Goal: Book appointment/travel/reservation

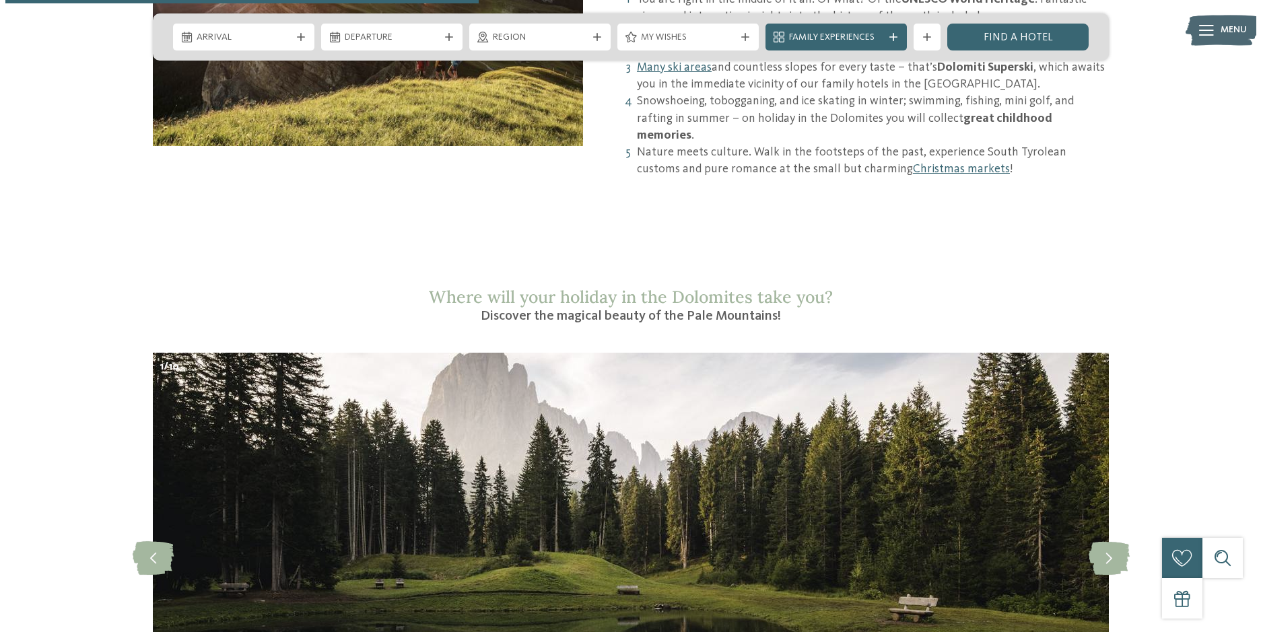
scroll to position [606, 0]
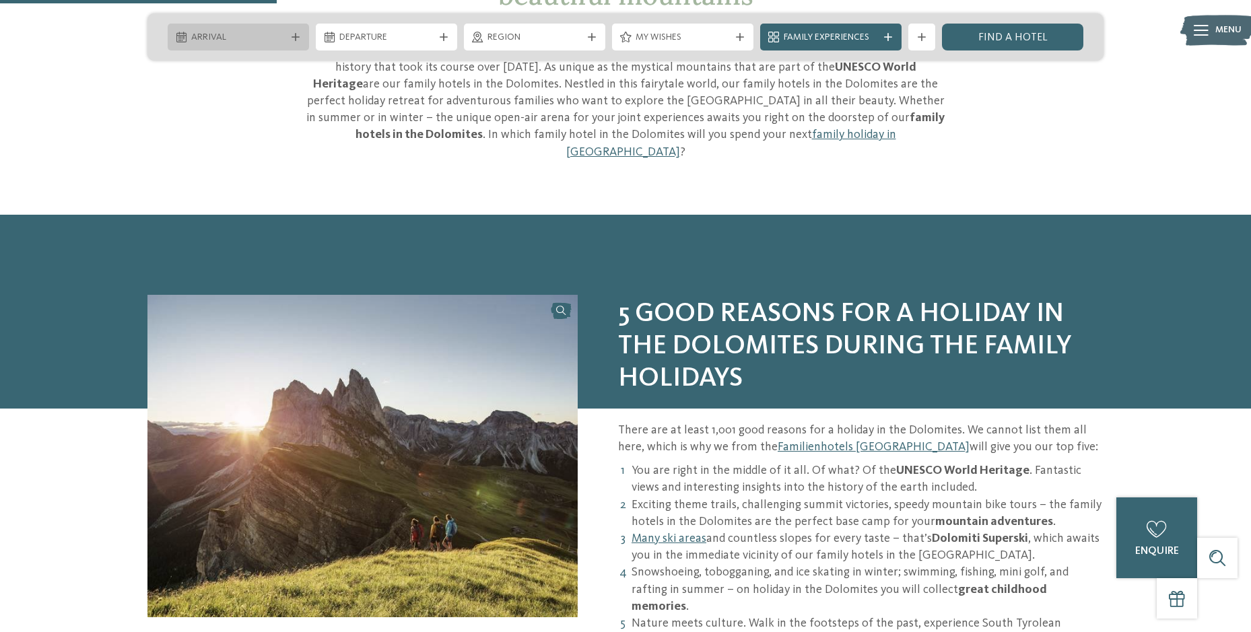
click at [271, 36] on span "Arrival" at bounding box center [238, 37] width 94 height 13
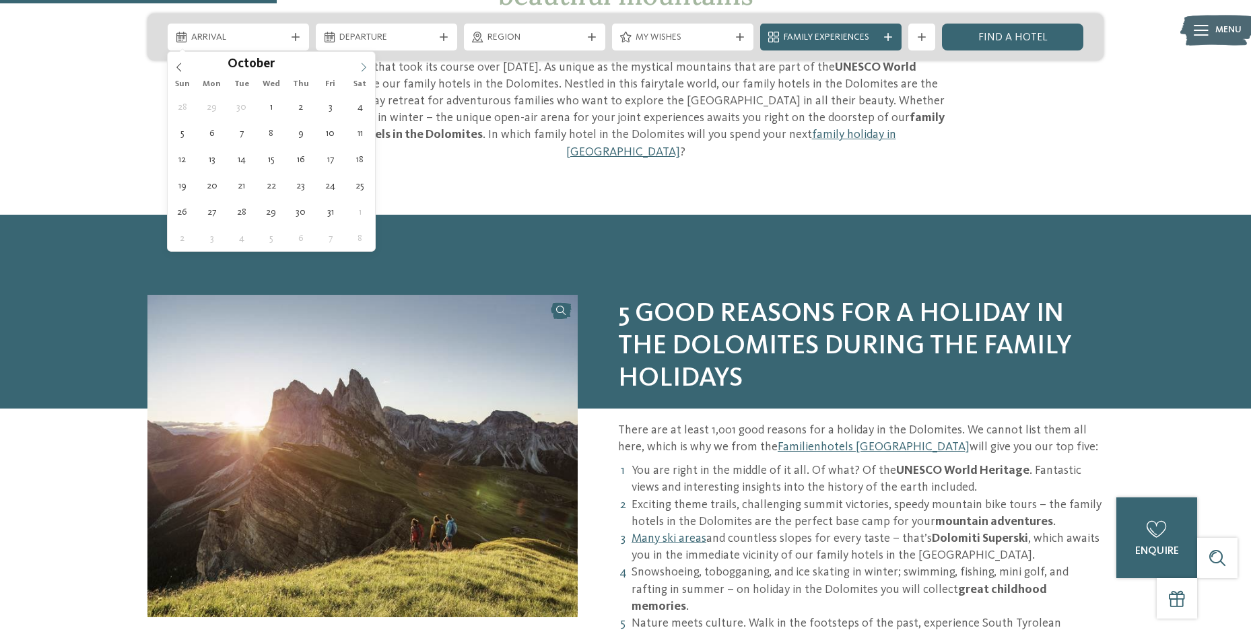
click at [363, 70] on icon at bounding box center [363, 67] width 5 height 9
type input "****"
click at [363, 70] on icon at bounding box center [363, 67] width 5 height 9
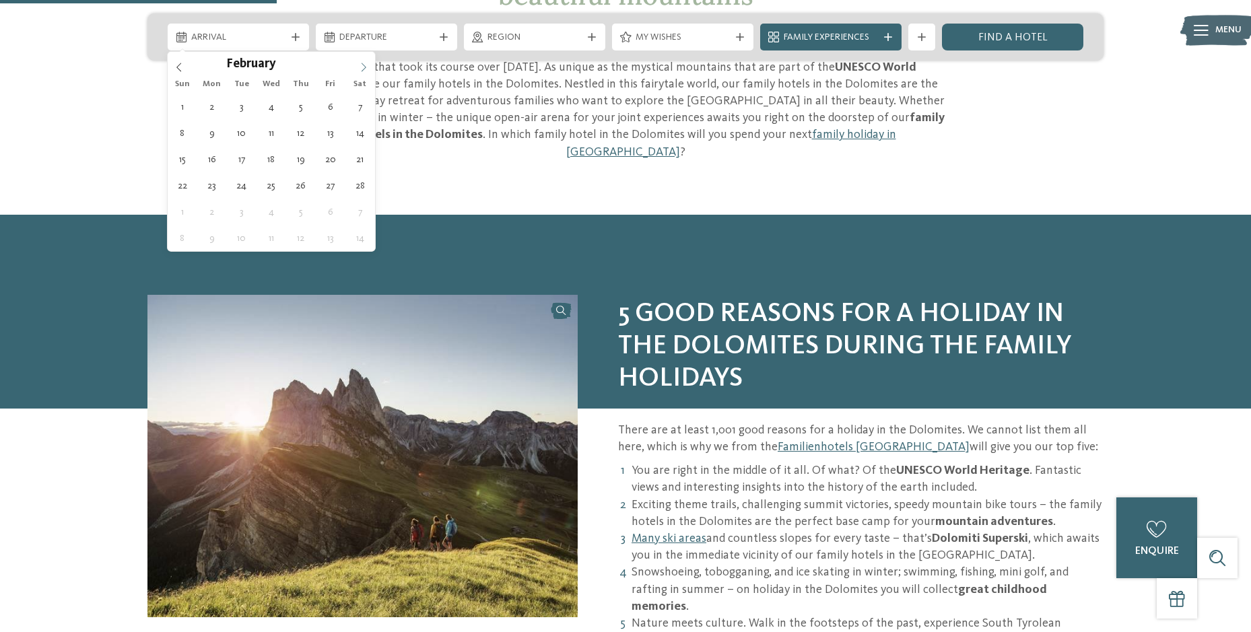
click at [363, 70] on icon at bounding box center [363, 67] width 5 height 9
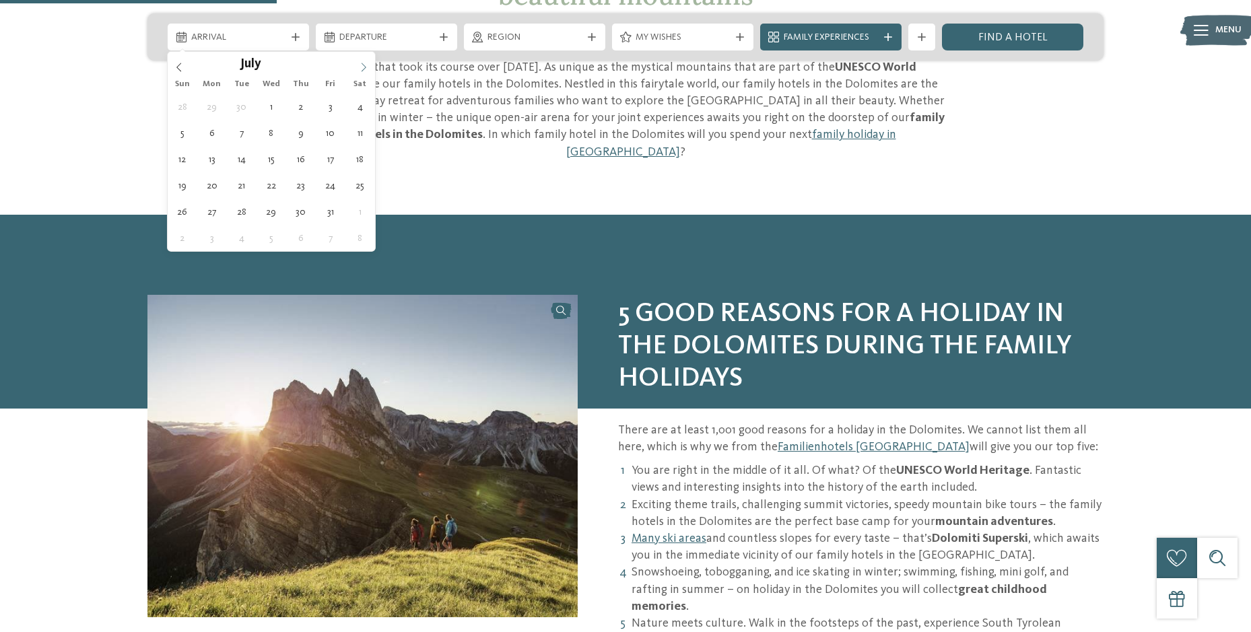
click at [363, 70] on icon at bounding box center [363, 67] width 5 height 9
type div "16.08.2026"
type input "****"
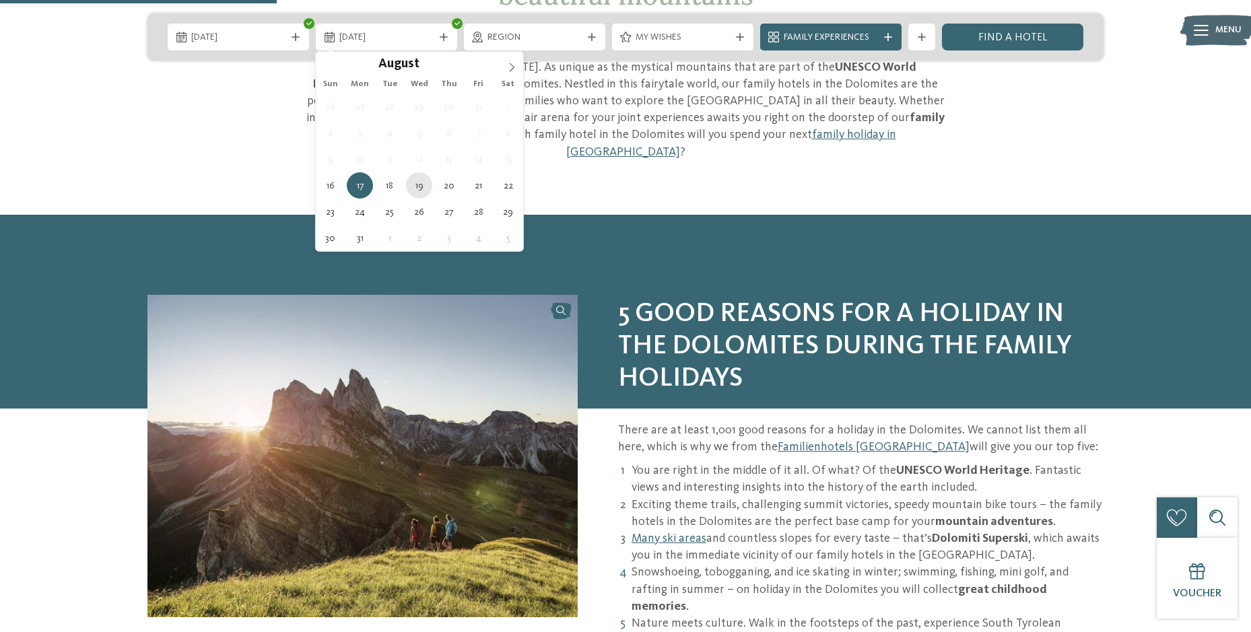
type div "19.08.2026"
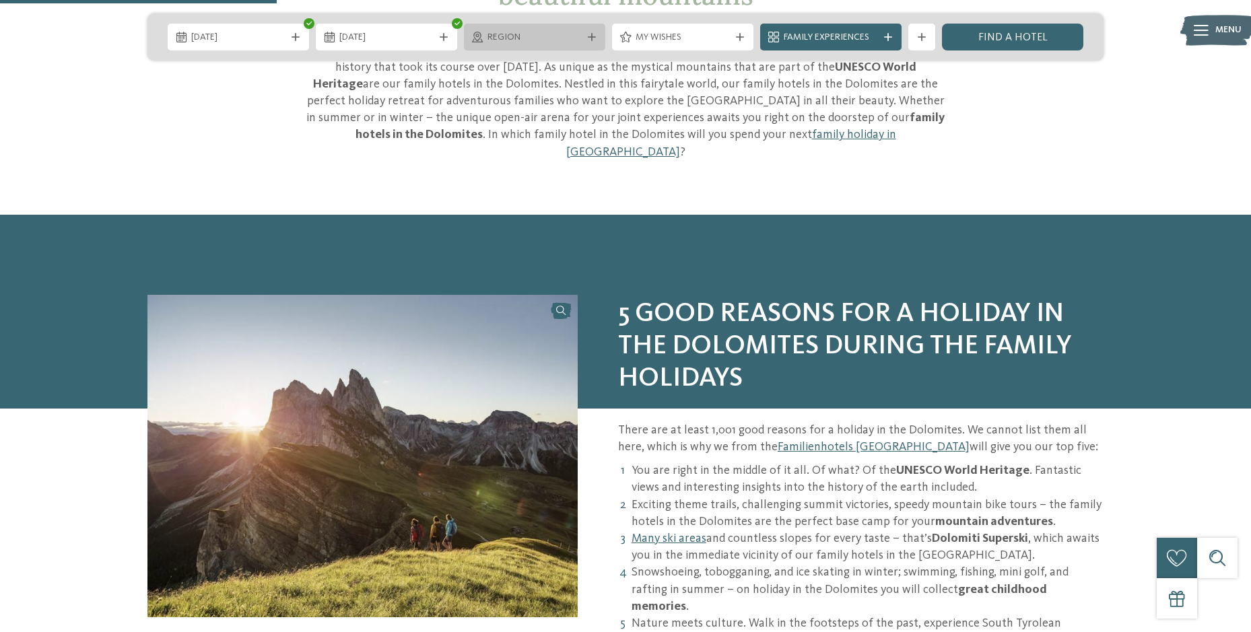
click at [532, 38] on span "Region" at bounding box center [534, 37] width 94 height 13
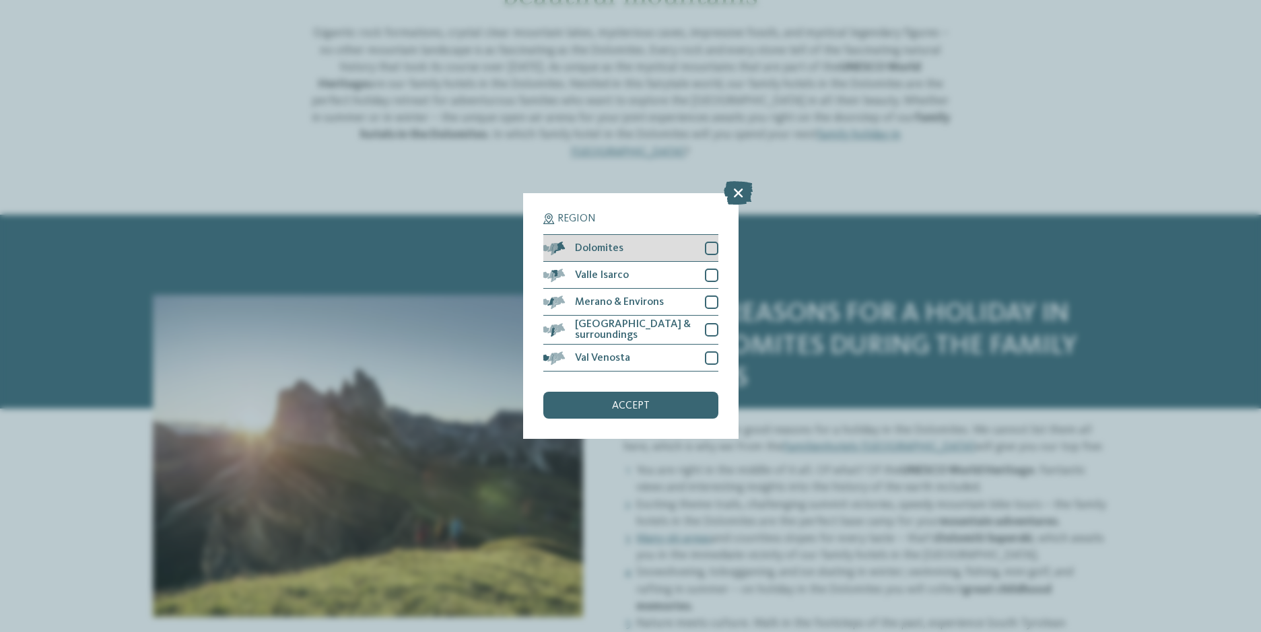
drag, startPoint x: 716, startPoint y: 252, endPoint x: 717, endPoint y: 261, distance: 8.8
click at [716, 253] on div at bounding box center [711, 248] width 13 height 13
click at [718, 279] on div at bounding box center [711, 275] width 13 height 13
click at [714, 304] on div at bounding box center [711, 301] width 13 height 13
drag, startPoint x: 713, startPoint y: 328, endPoint x: 712, endPoint y: 345, distance: 16.8
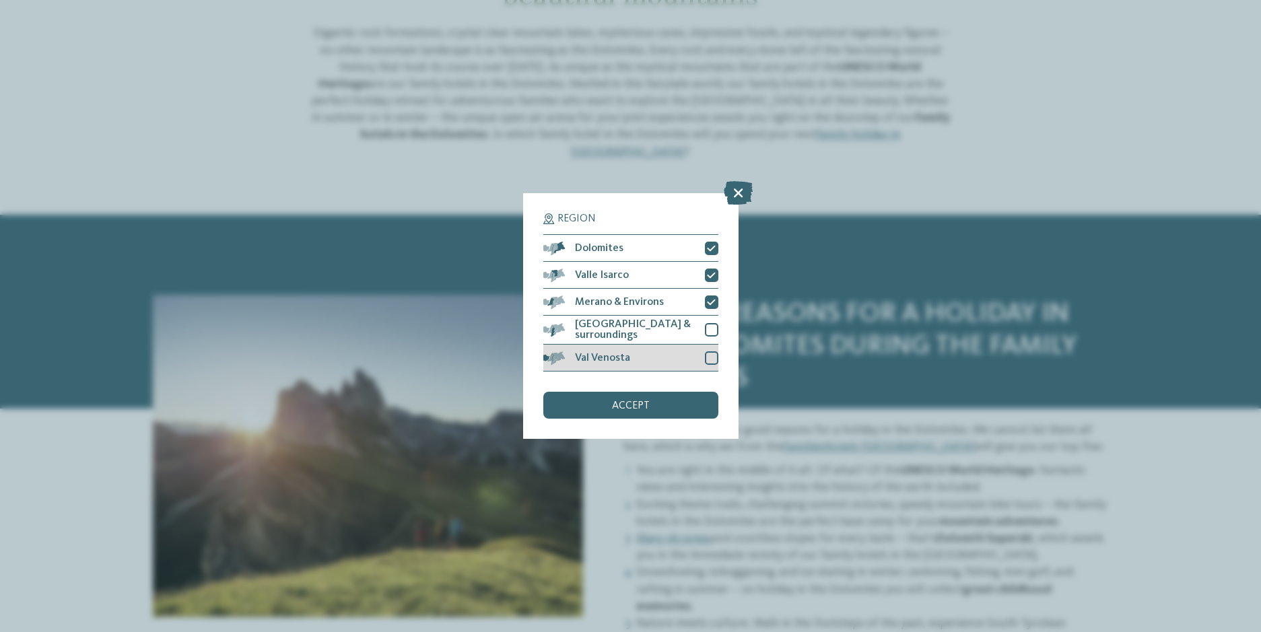
click at [712, 333] on div at bounding box center [711, 329] width 13 height 13
click at [711, 353] on div at bounding box center [711, 357] width 13 height 13
click at [691, 398] on div "accept" at bounding box center [630, 405] width 175 height 27
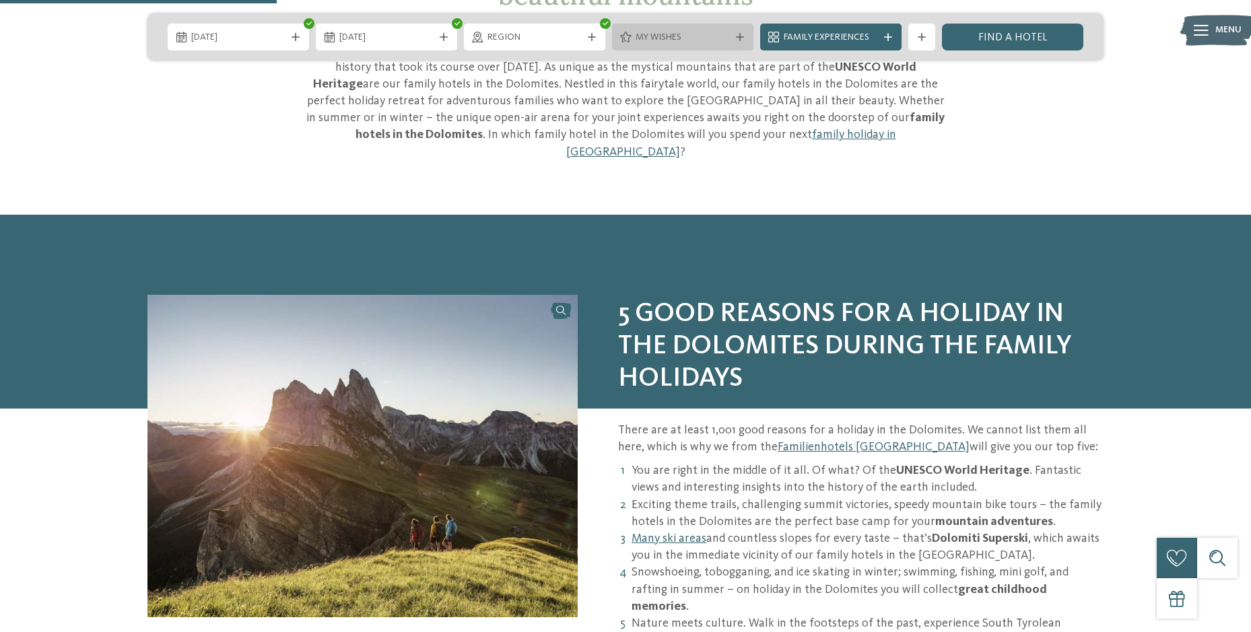
click at [742, 36] on icon at bounding box center [740, 37] width 8 height 8
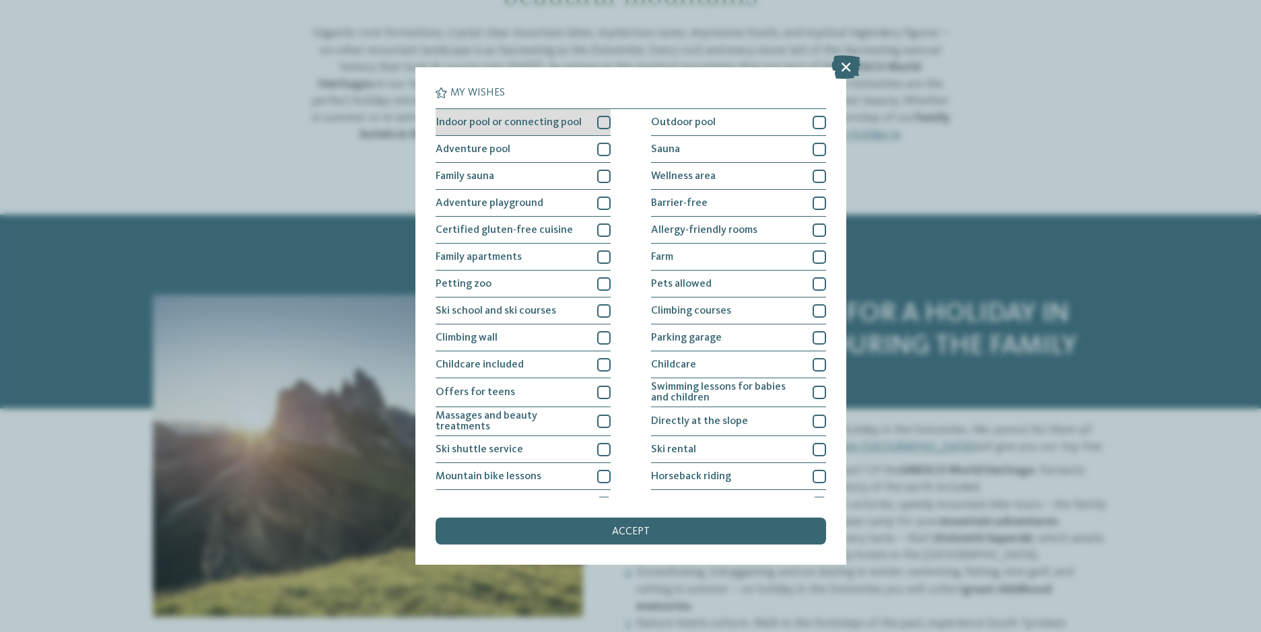
click at [602, 122] on div at bounding box center [603, 122] width 13 height 13
click at [603, 151] on div at bounding box center [603, 149] width 13 height 13
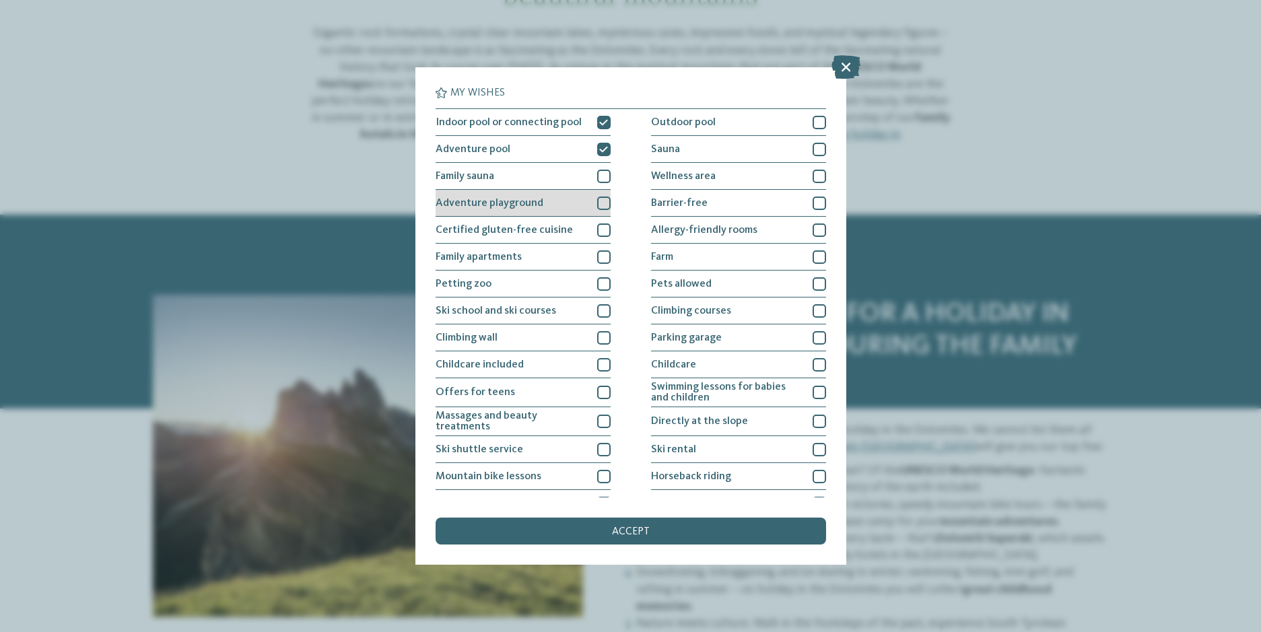
click at [594, 190] on div "Adventure playground" at bounding box center [523, 203] width 175 height 27
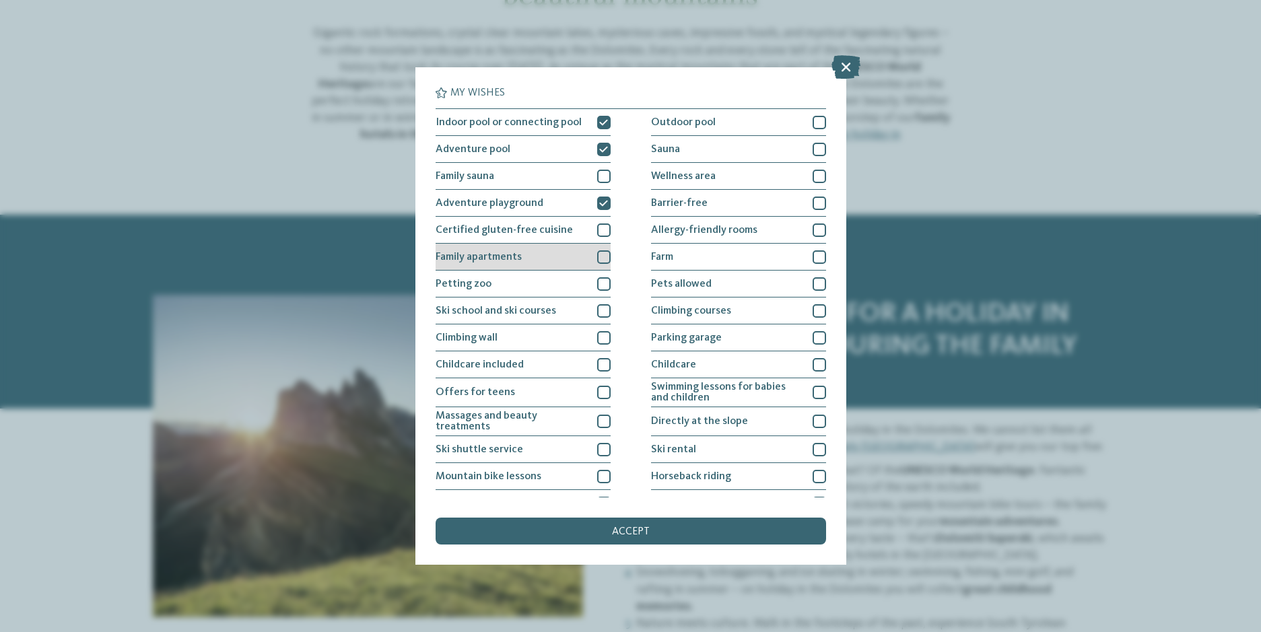
click at [592, 257] on div "Family apartments" at bounding box center [523, 257] width 175 height 27
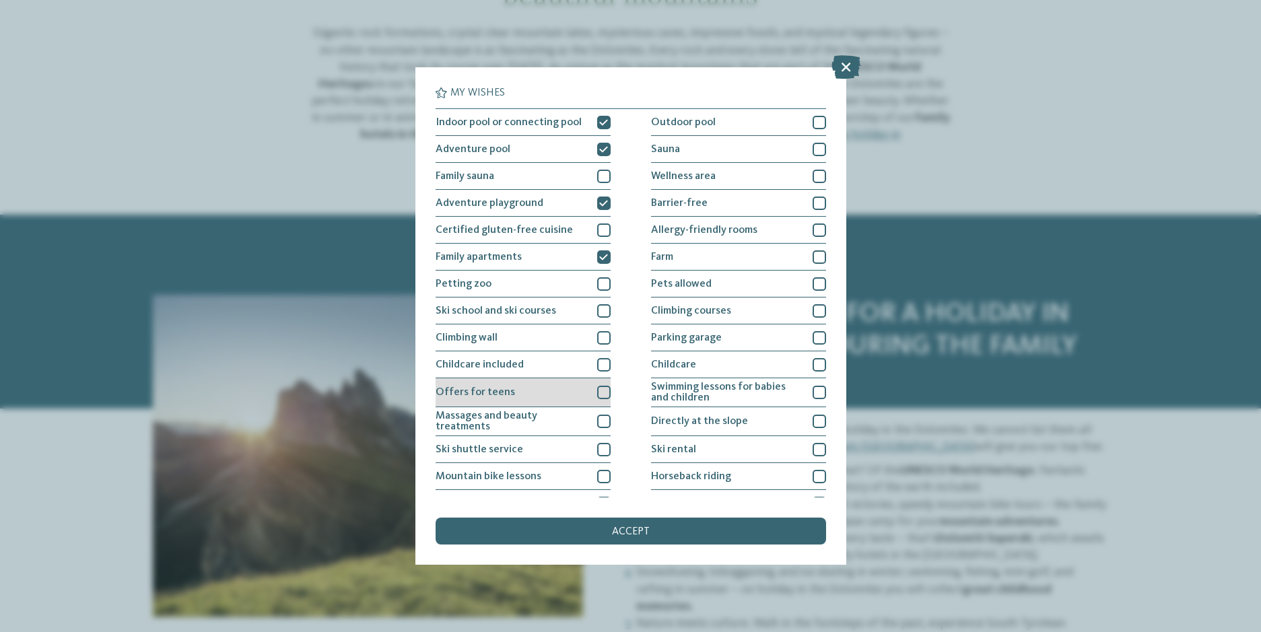
click at [600, 398] on div at bounding box center [603, 392] width 13 height 13
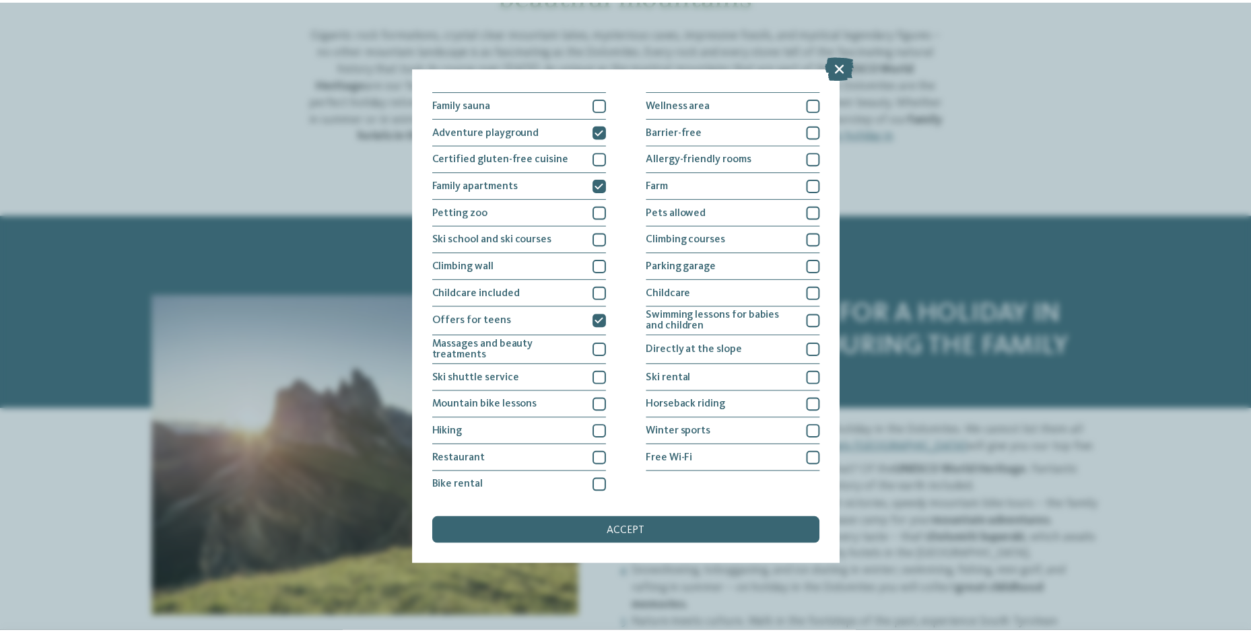
scroll to position [73, 0]
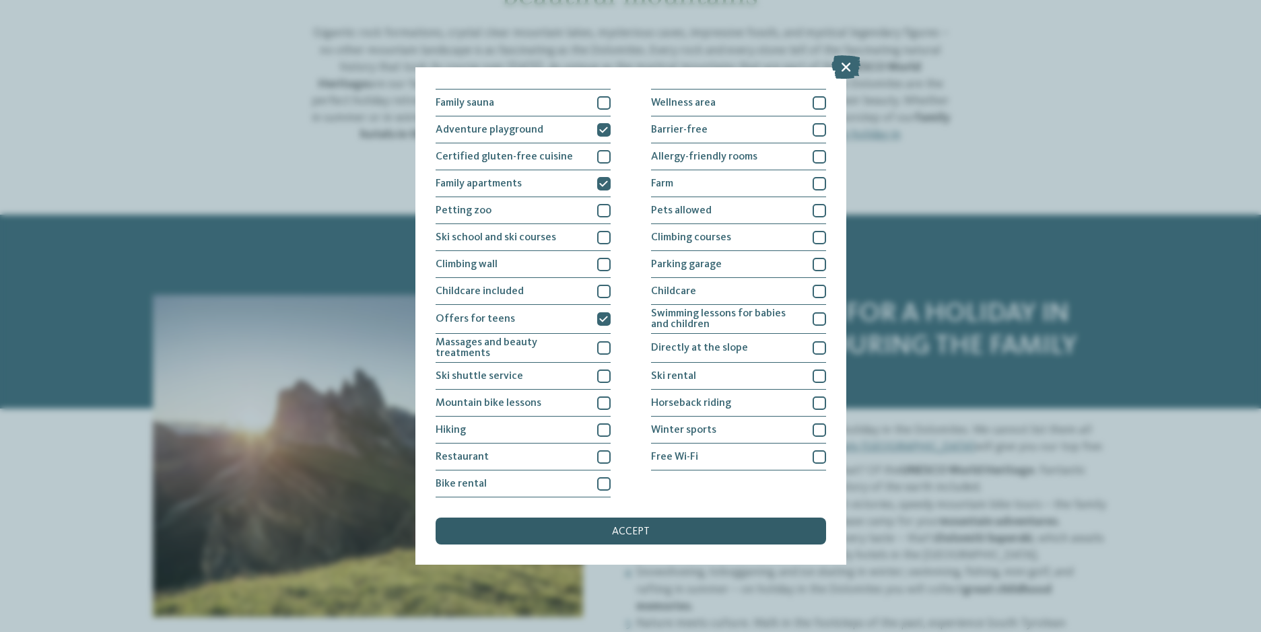
click at [676, 528] on div "accept" at bounding box center [631, 531] width 390 height 27
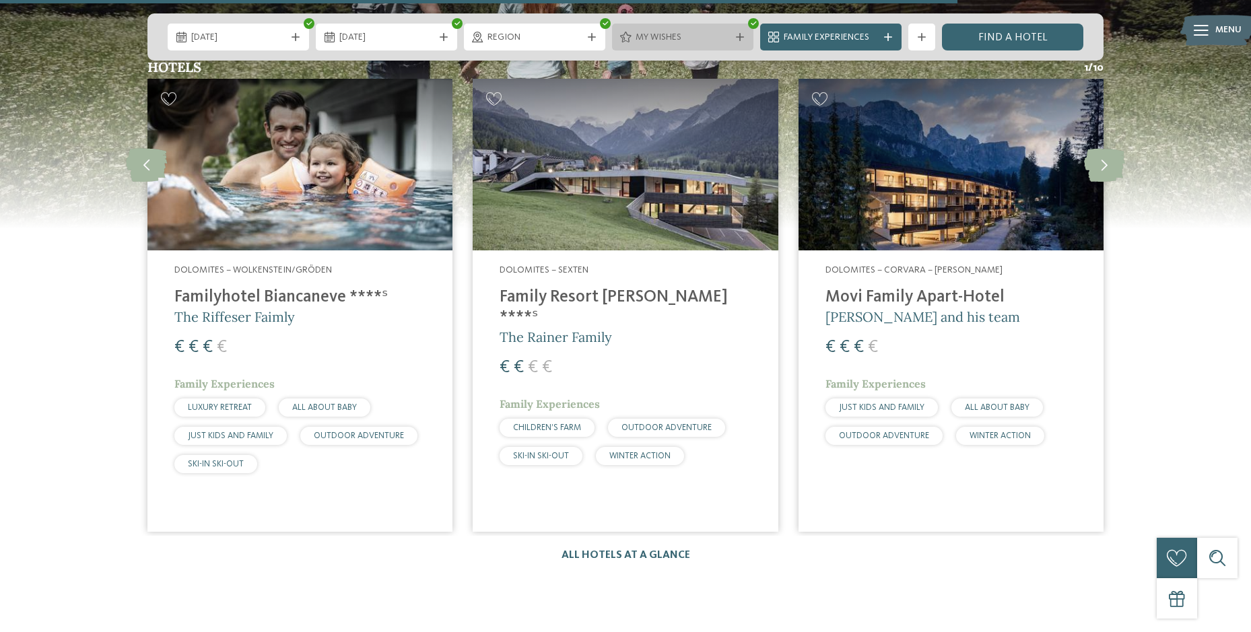
scroll to position [2087, 0]
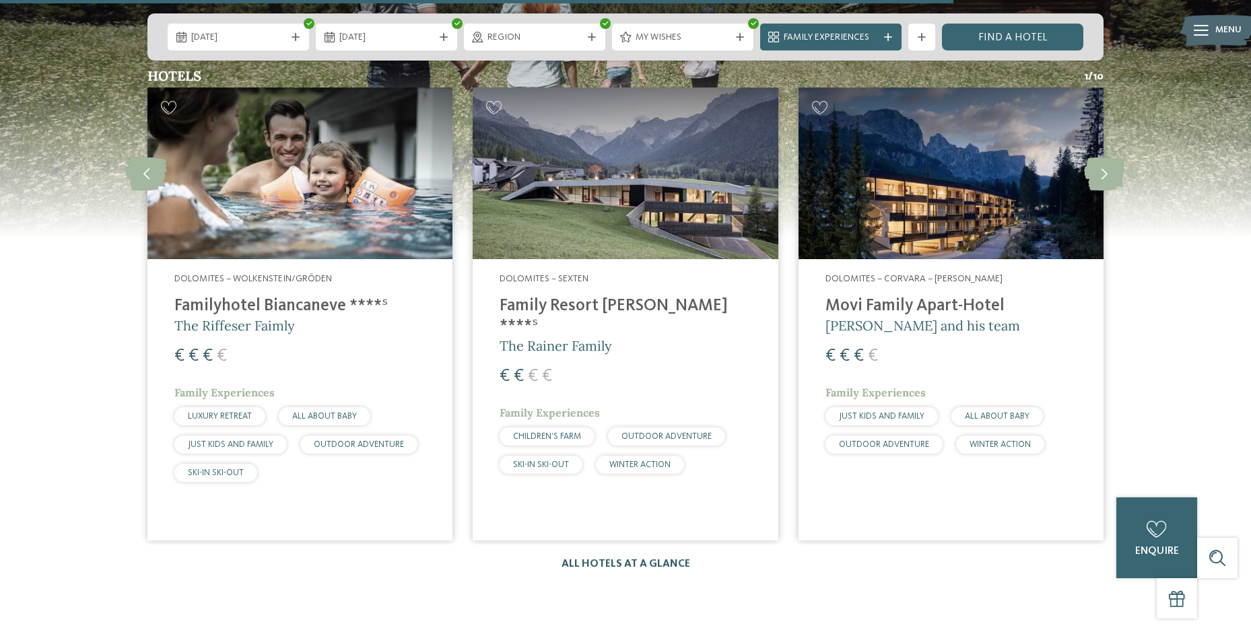
click at [584, 559] on link "All hotels at a glance" at bounding box center [625, 564] width 129 height 11
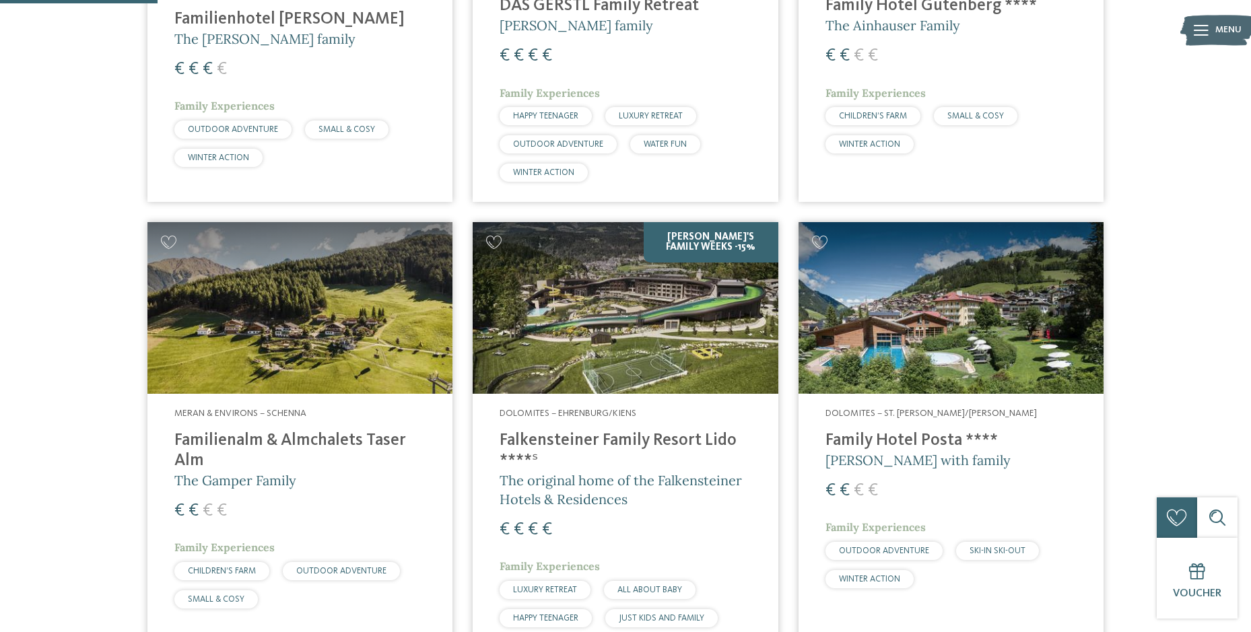
scroll to position [673, 0]
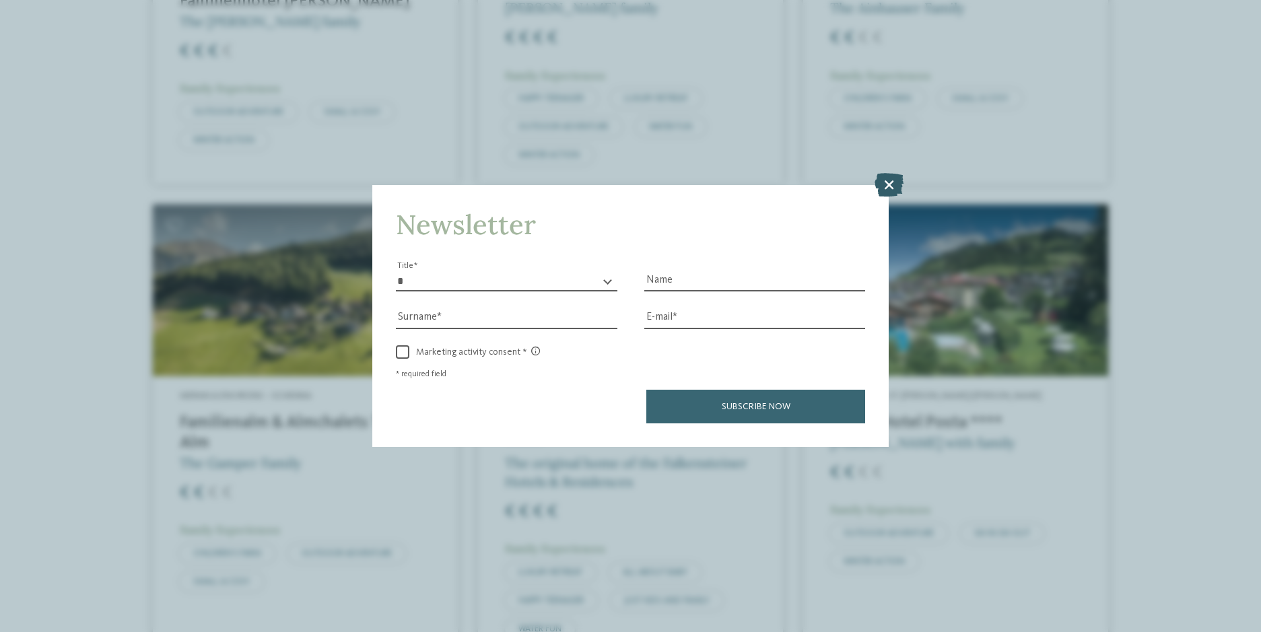
click at [880, 182] on icon at bounding box center [888, 185] width 29 height 24
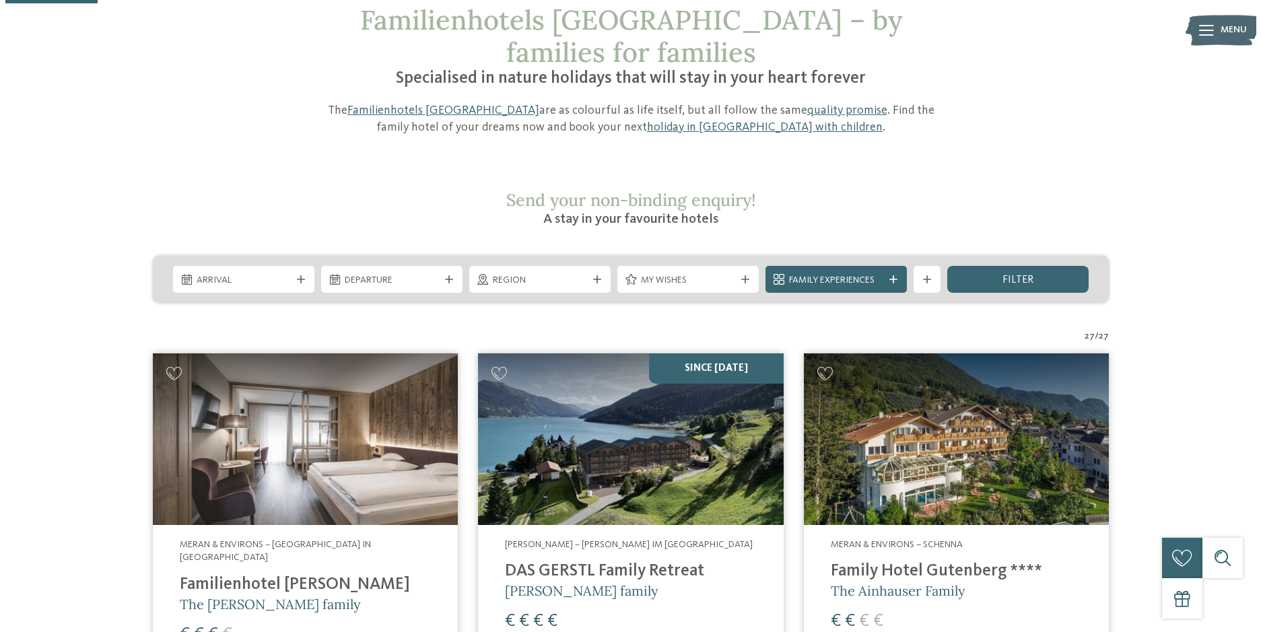
scroll to position [0, 0]
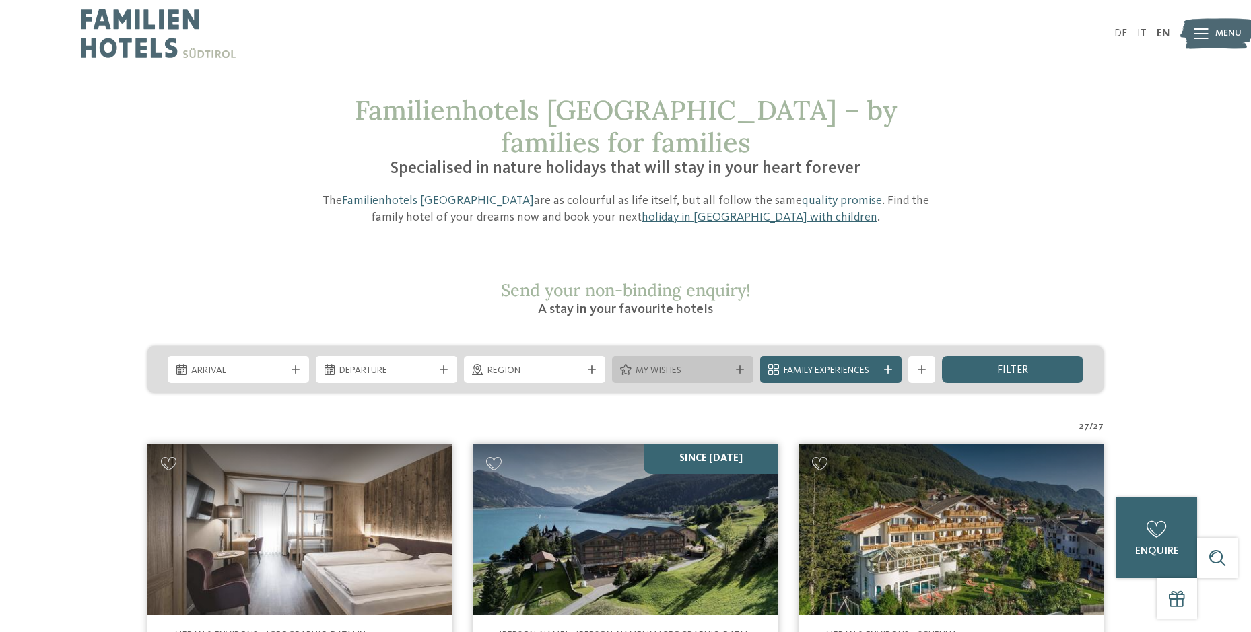
click at [743, 365] on icon at bounding box center [740, 369] width 8 height 8
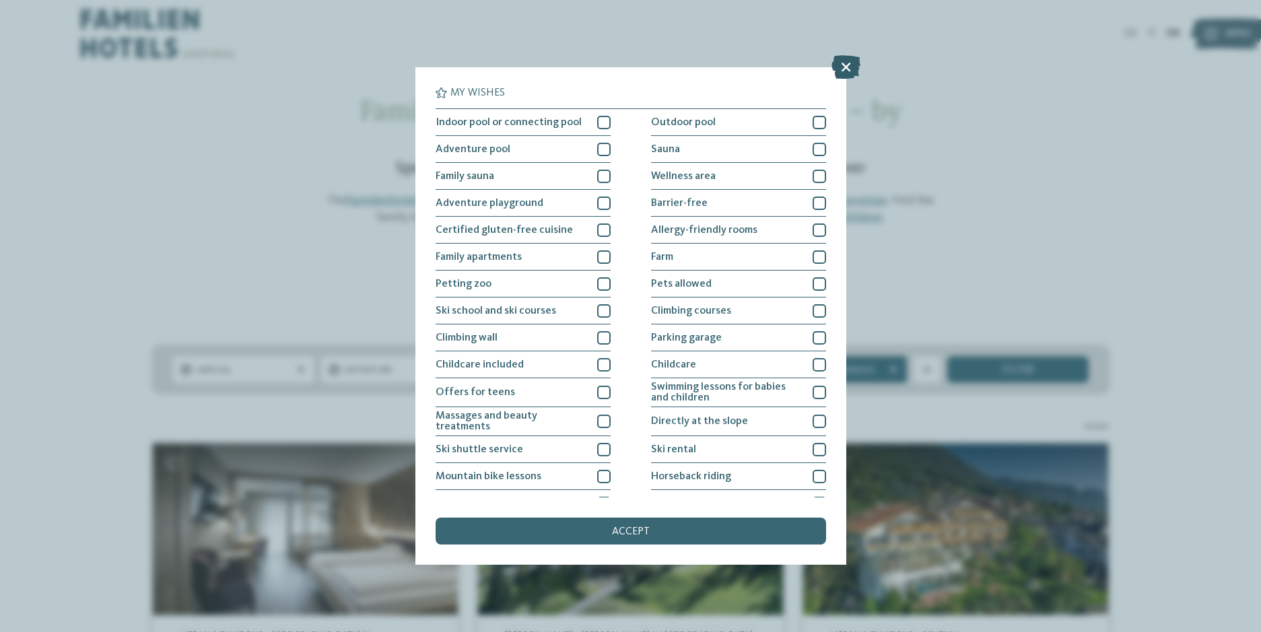
click at [847, 72] on icon at bounding box center [845, 67] width 29 height 24
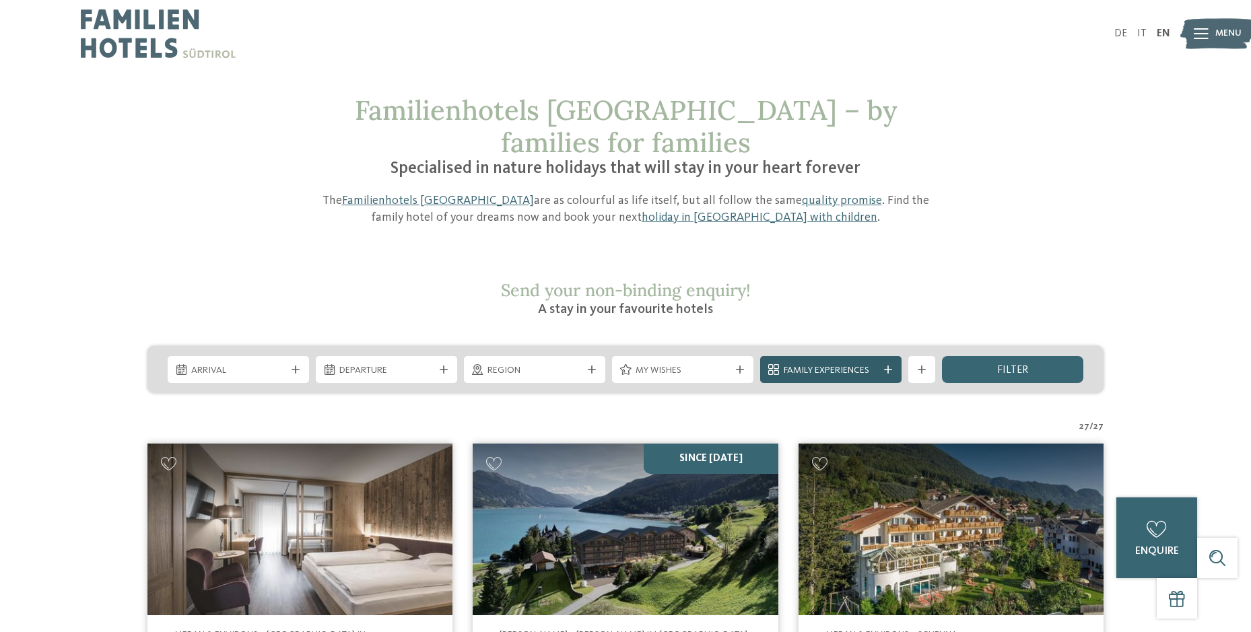
click at [879, 363] on div "Family Experiences" at bounding box center [830, 370] width 101 height 15
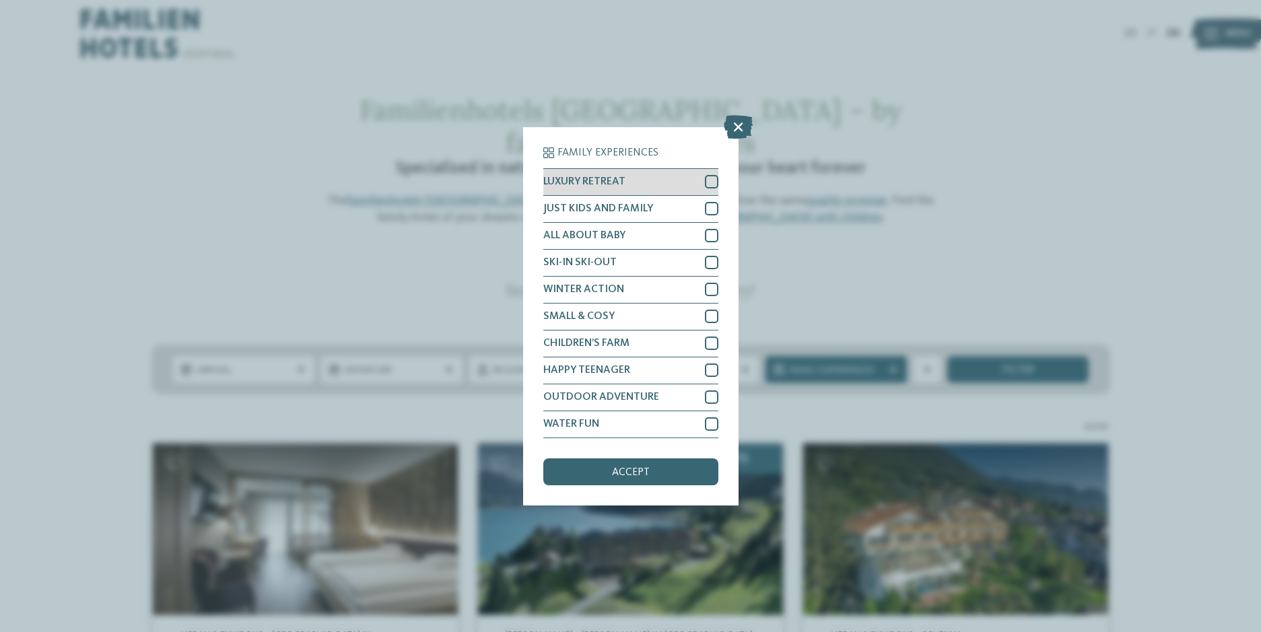
click at [708, 181] on div at bounding box center [711, 181] width 13 height 13
click at [610, 482] on div "accept" at bounding box center [630, 471] width 175 height 27
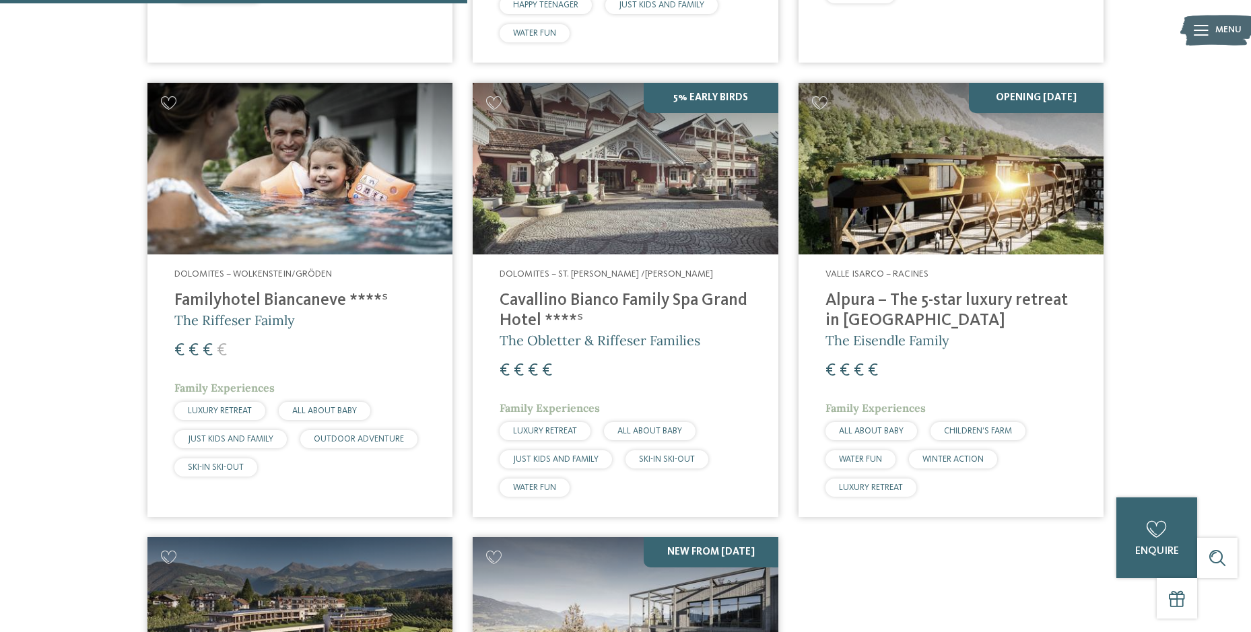
scroll to position [678, 0]
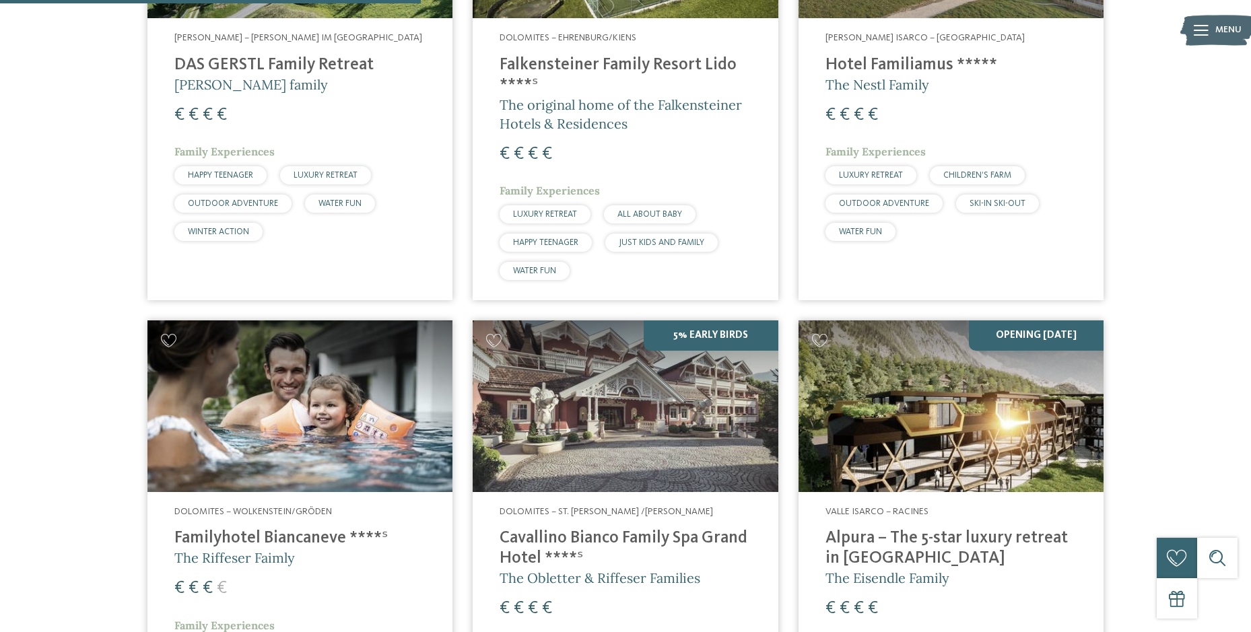
click at [919, 528] on h4 "Alpura – The 5-star luxury retreat in [GEOGRAPHIC_DATA]" at bounding box center [950, 548] width 251 height 40
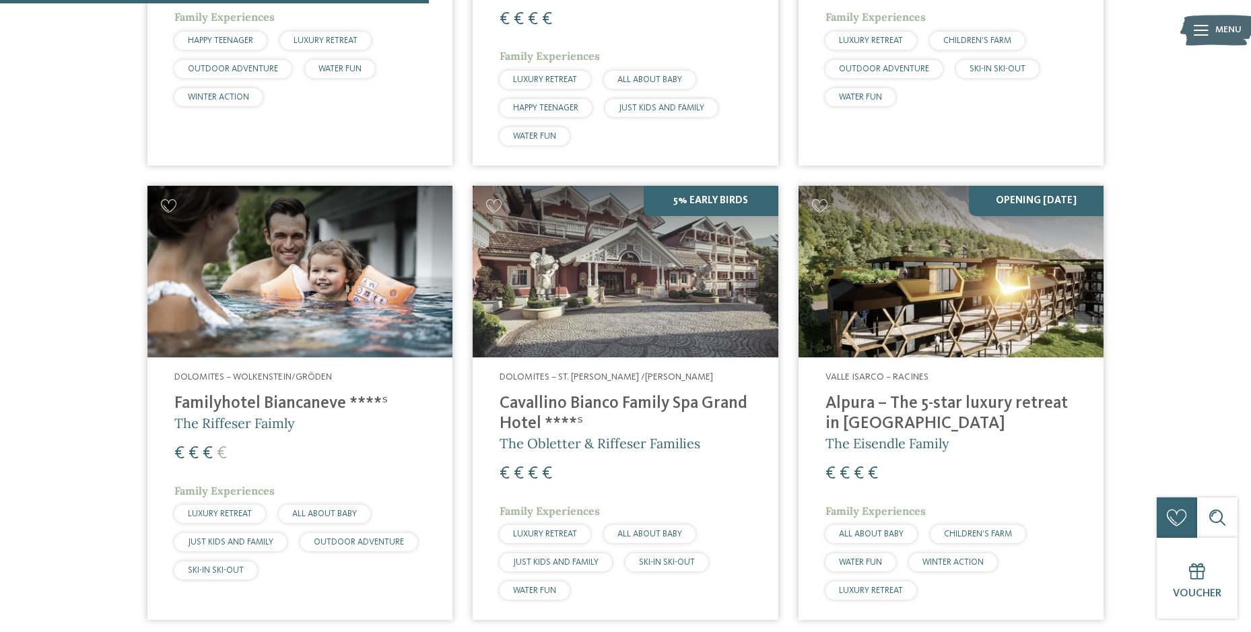
scroll to position [342, 0]
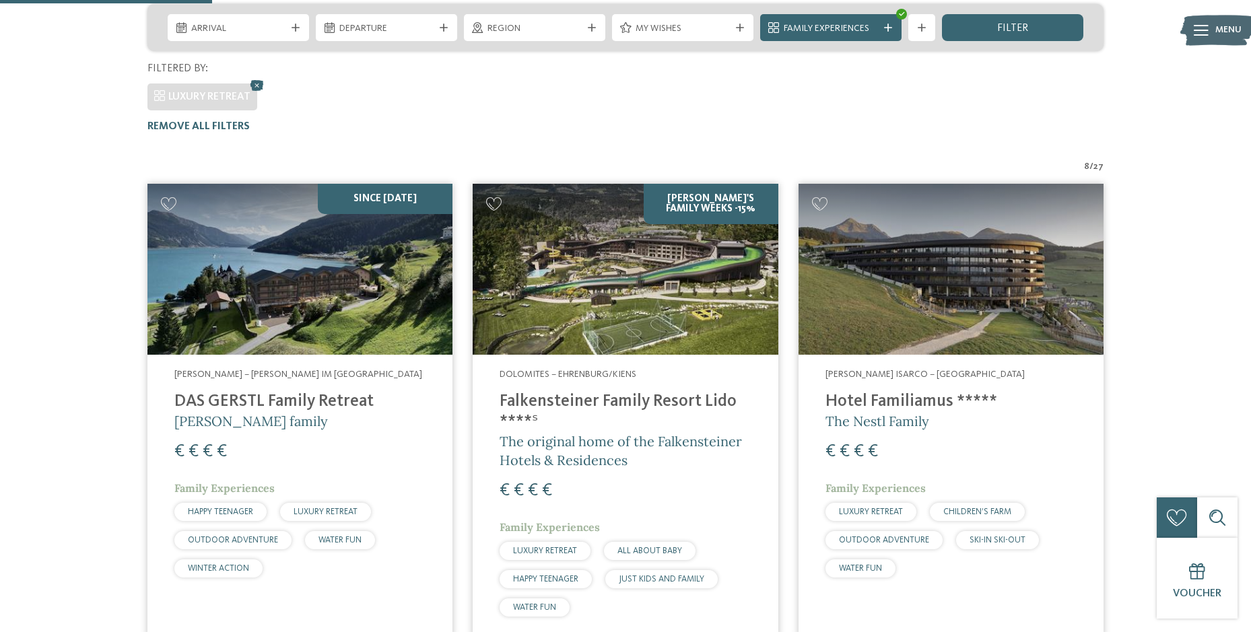
click at [287, 359] on div "Val Venosta – Graun im Vinschgau DAS GERSTL Family Retreat Gerstl family € € € …" at bounding box center [299, 476] width 305 height 242
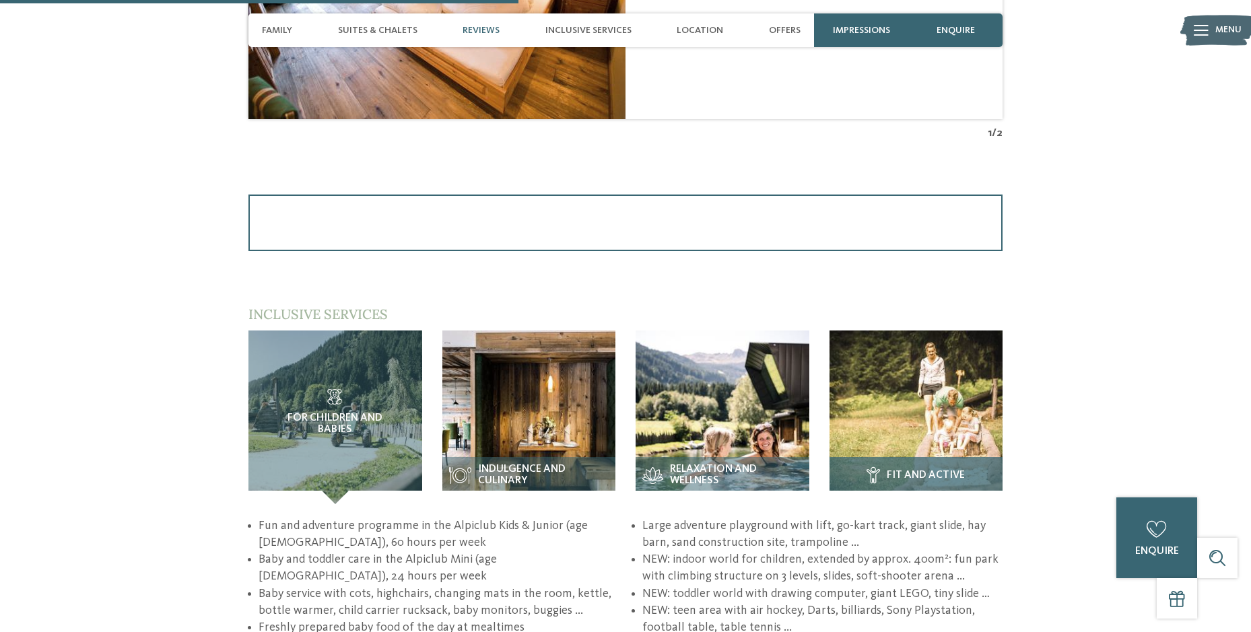
scroll to position [1414, 0]
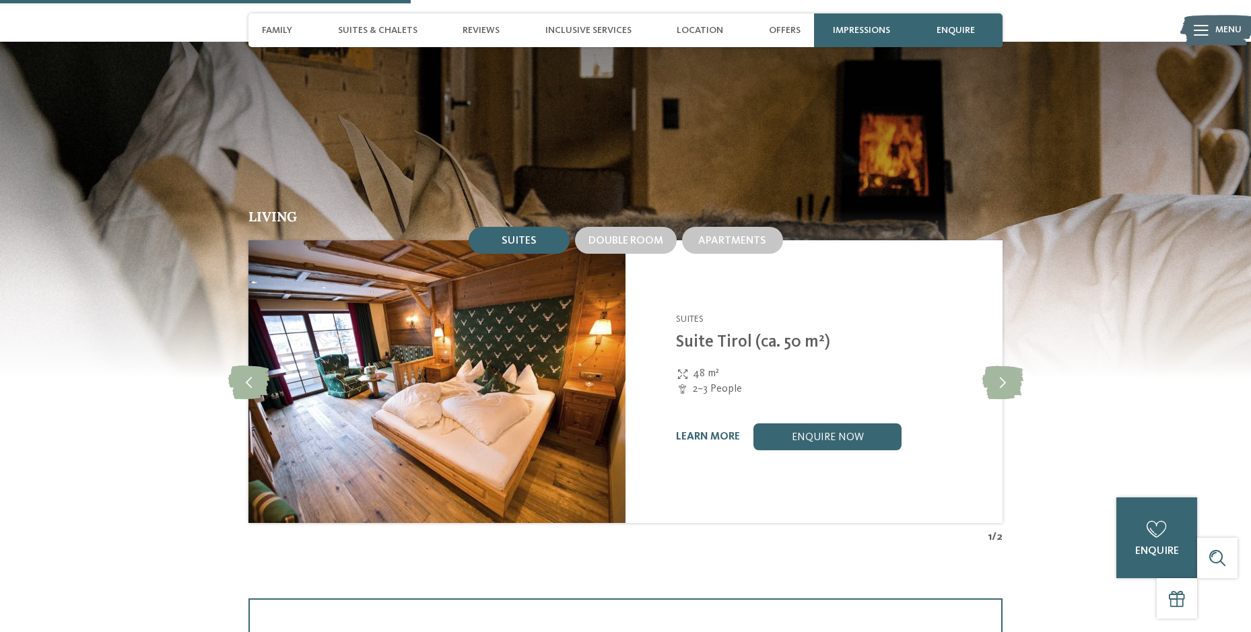
click at [518, 437] on img at bounding box center [436, 381] width 377 height 283
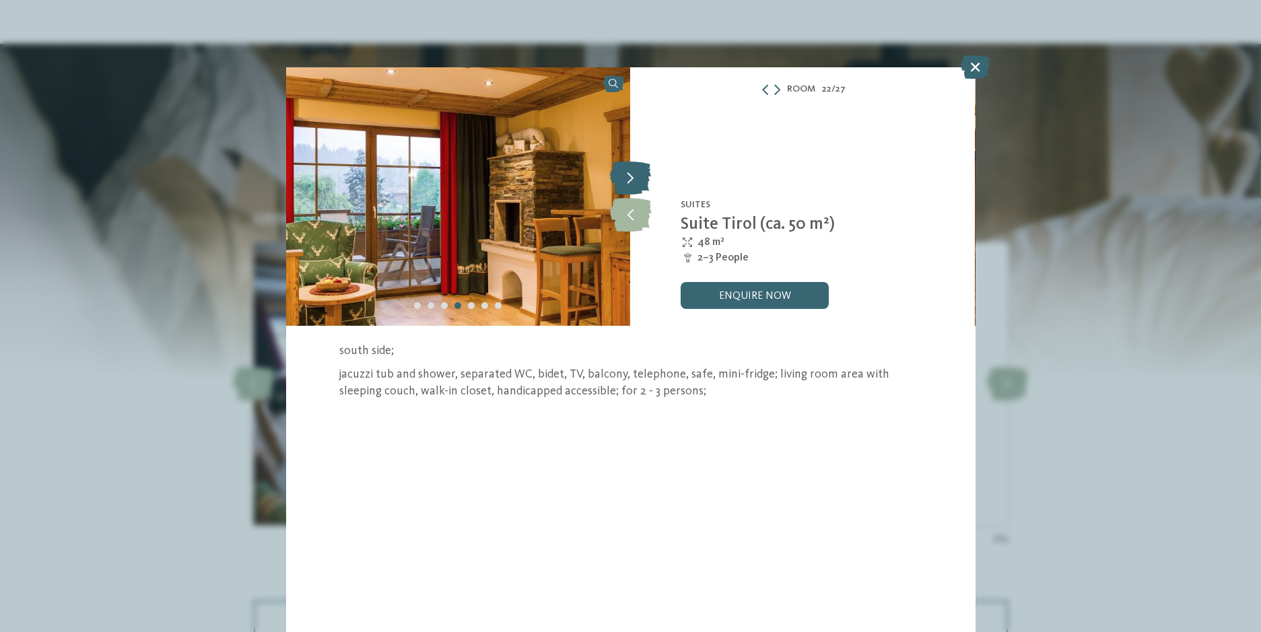
click at [631, 184] on icon at bounding box center [630, 178] width 41 height 34
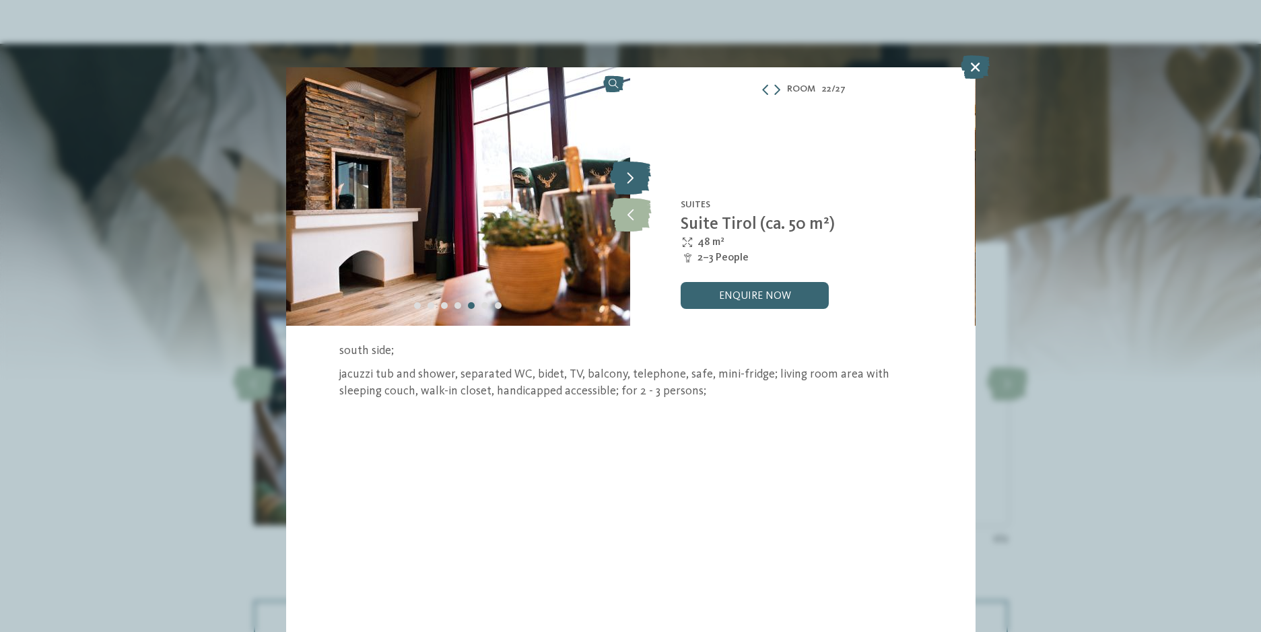
click at [631, 184] on icon at bounding box center [630, 178] width 41 height 34
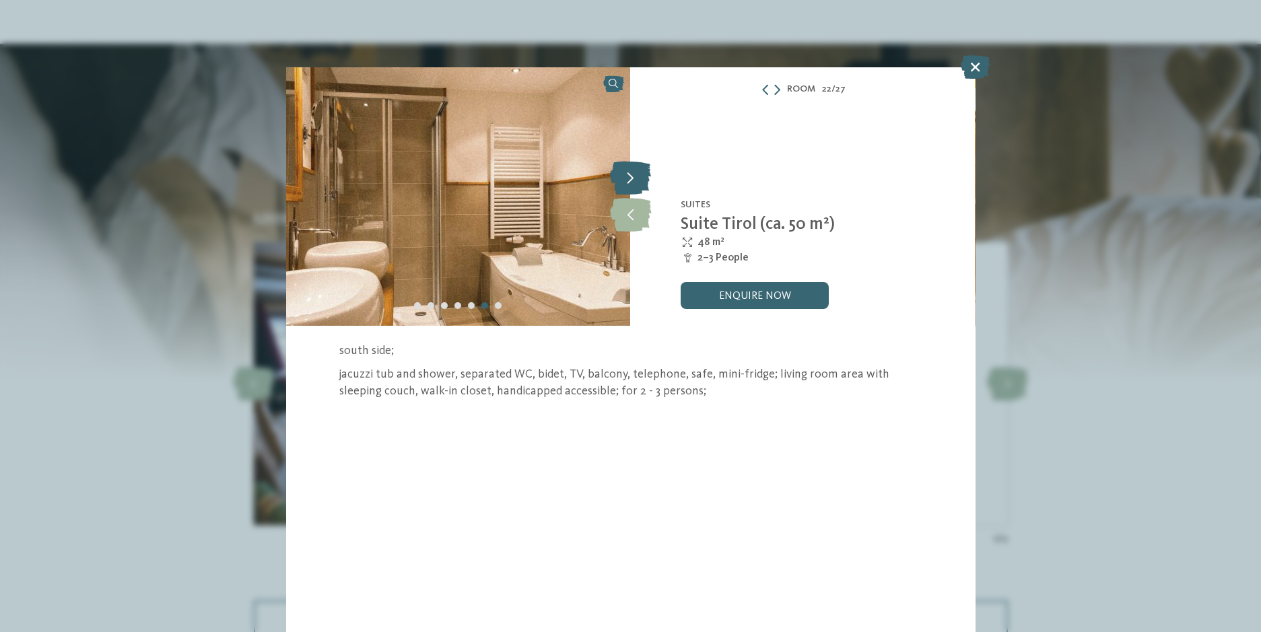
click at [631, 184] on icon at bounding box center [630, 178] width 41 height 34
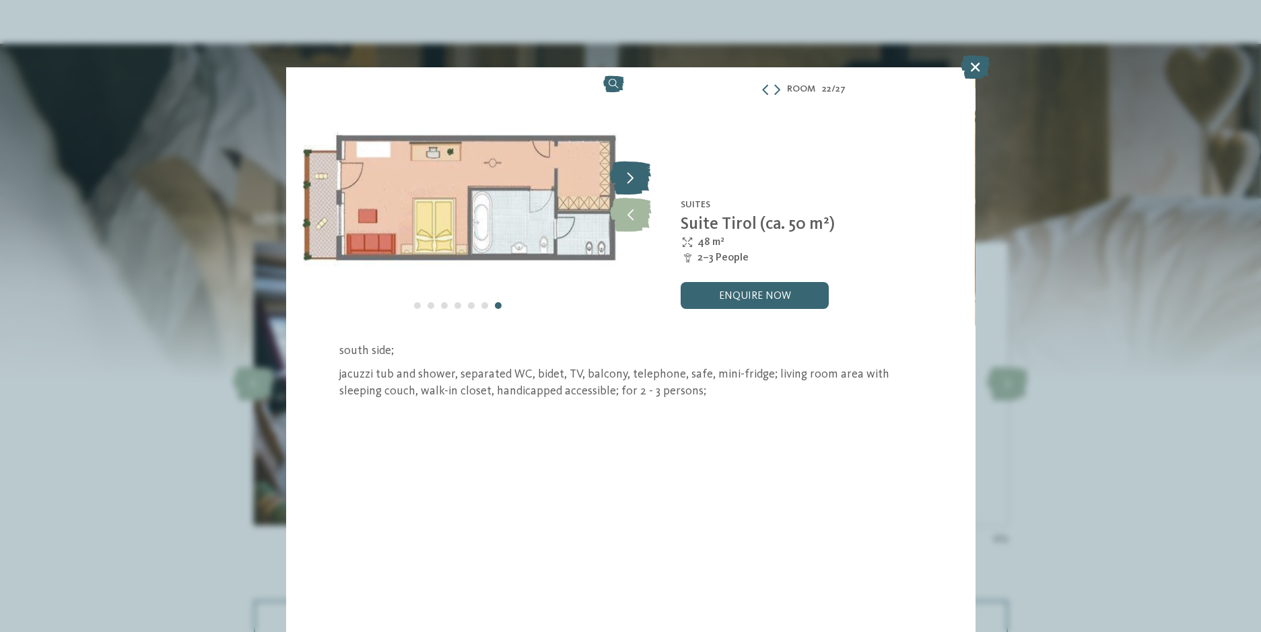
click at [631, 184] on icon at bounding box center [630, 178] width 41 height 34
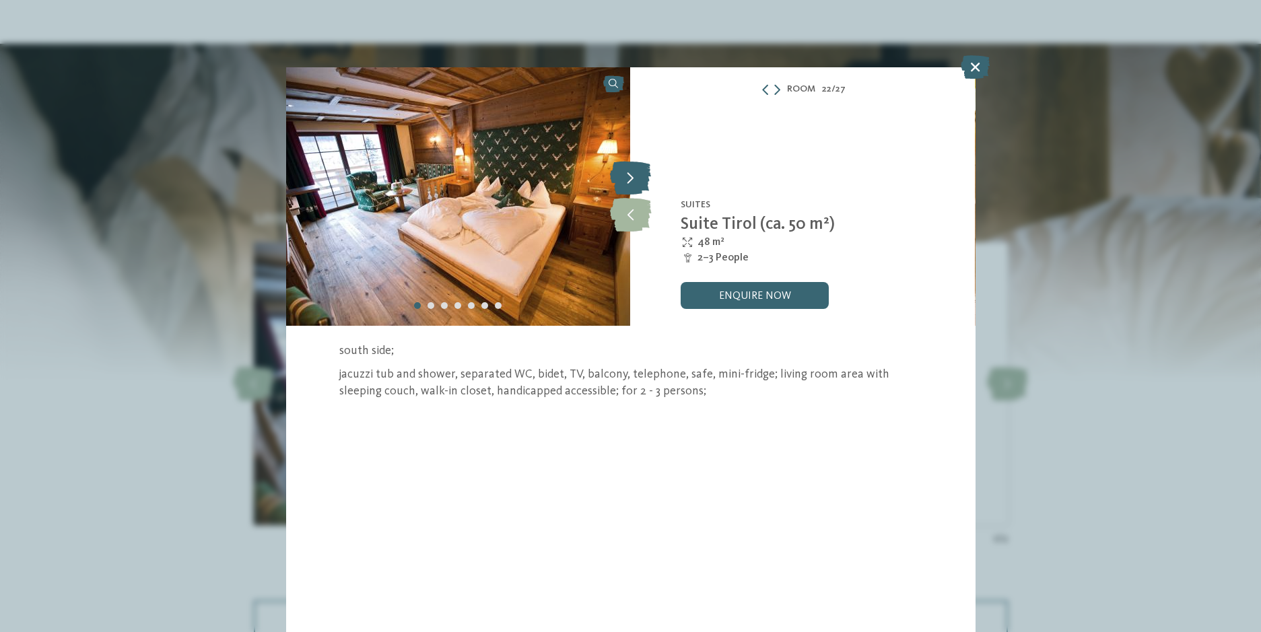
click at [631, 184] on icon at bounding box center [630, 178] width 41 height 34
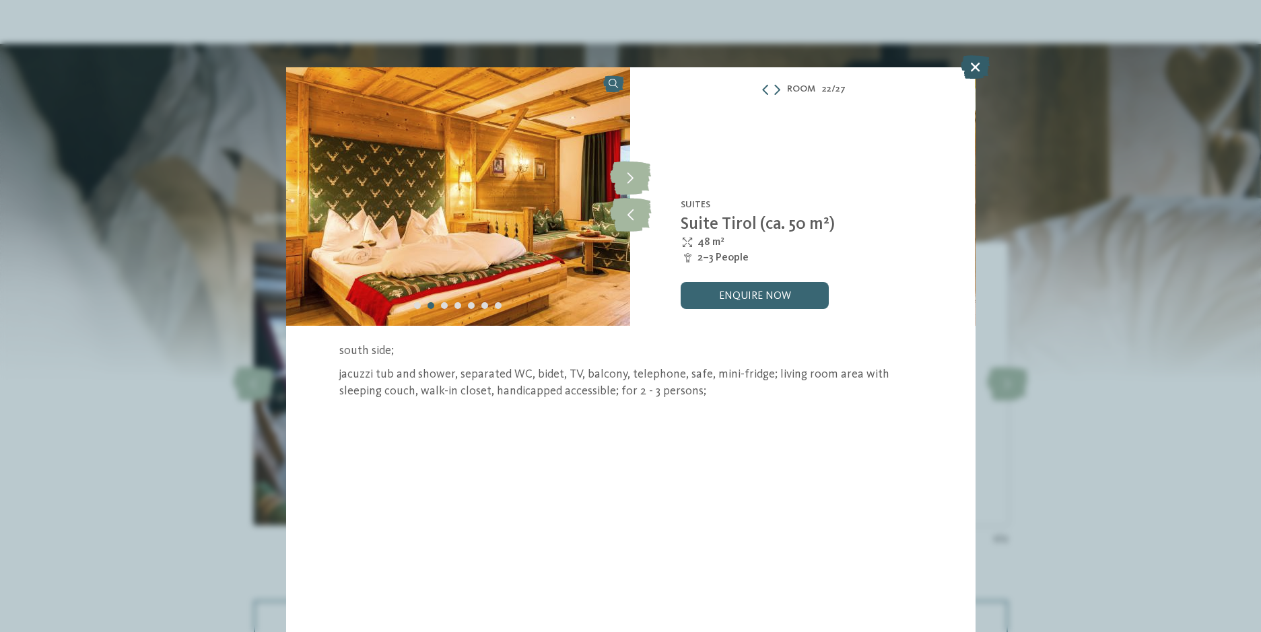
click at [979, 73] on icon at bounding box center [975, 67] width 29 height 24
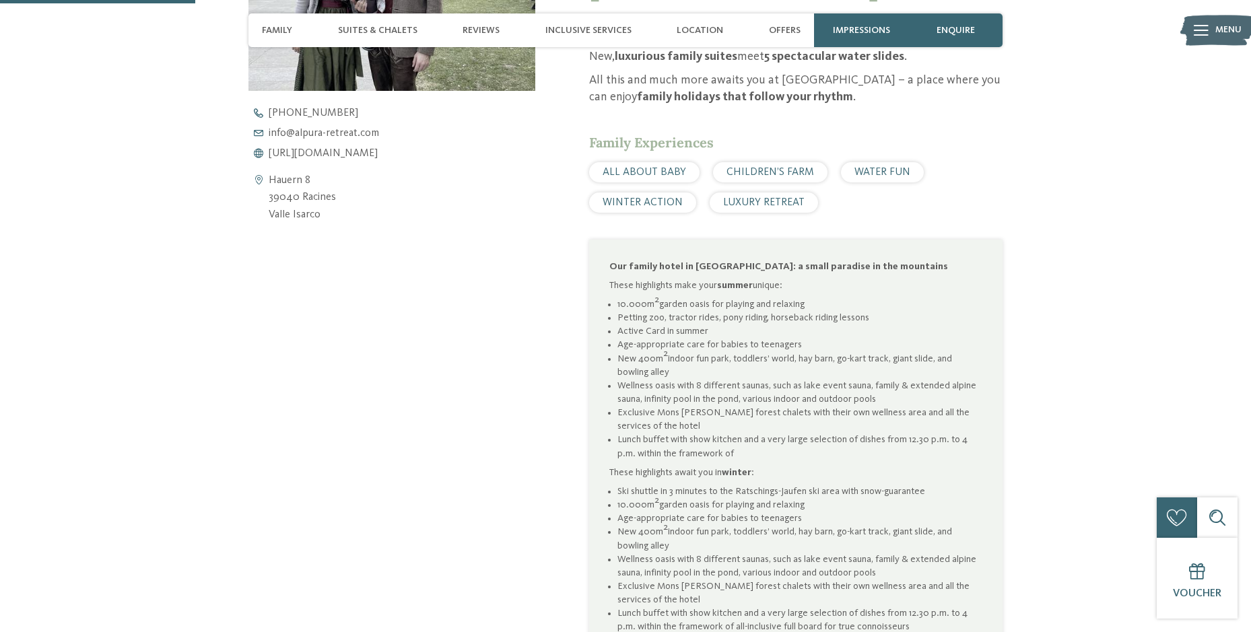
scroll to position [202, 0]
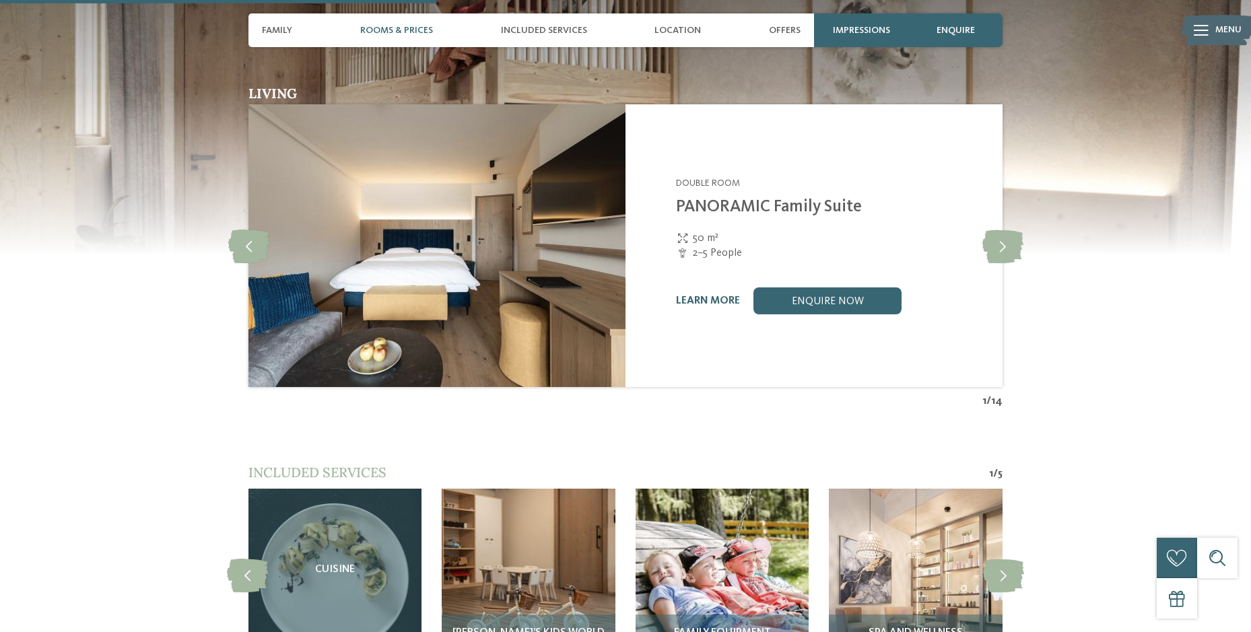
scroll to position [1548, 0]
click at [1004, 235] on icon at bounding box center [1002, 245] width 41 height 34
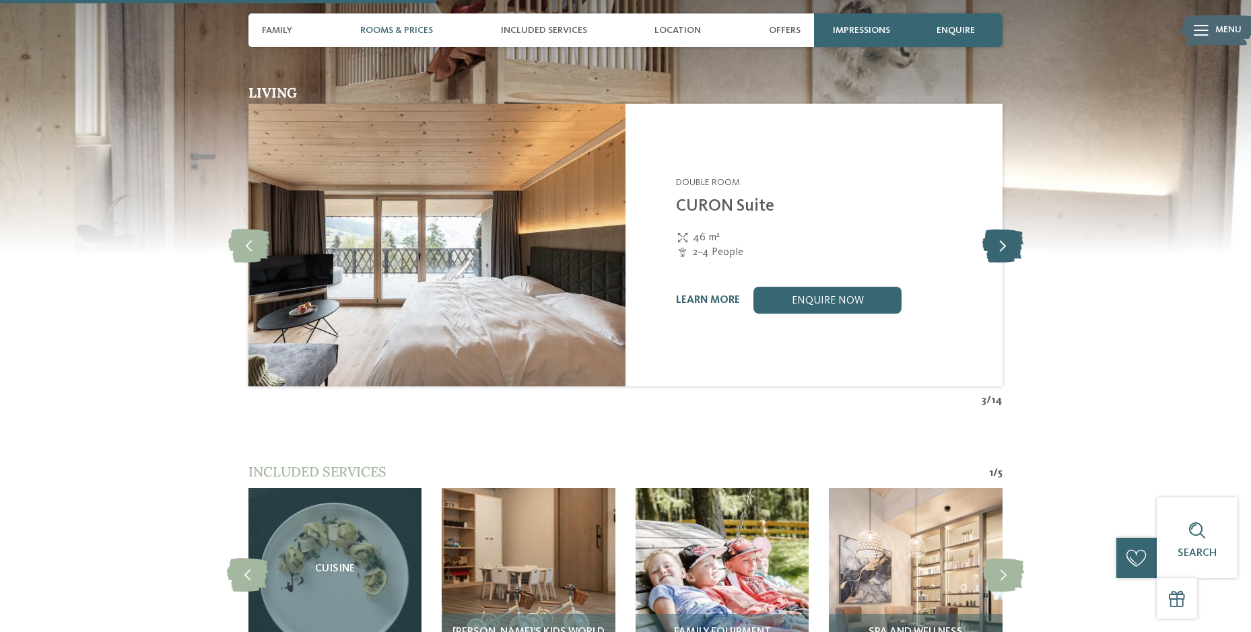
click at [1004, 235] on icon at bounding box center [1002, 245] width 41 height 34
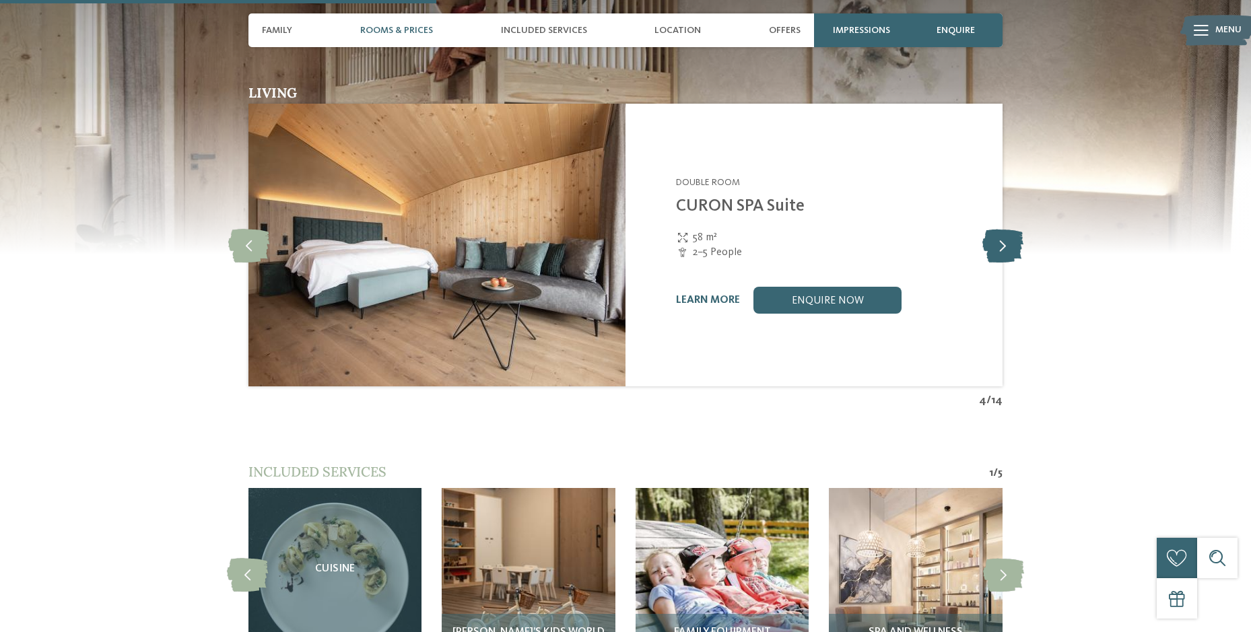
click at [1004, 235] on icon at bounding box center [1002, 245] width 41 height 34
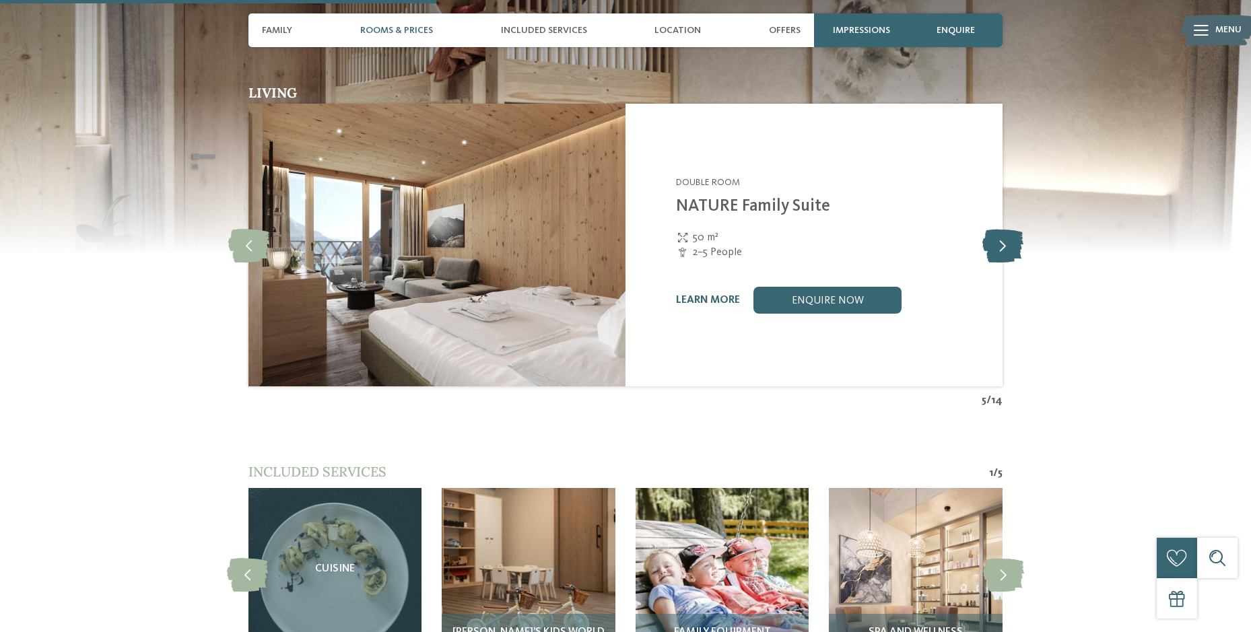
click at [1004, 235] on icon at bounding box center [1002, 245] width 41 height 34
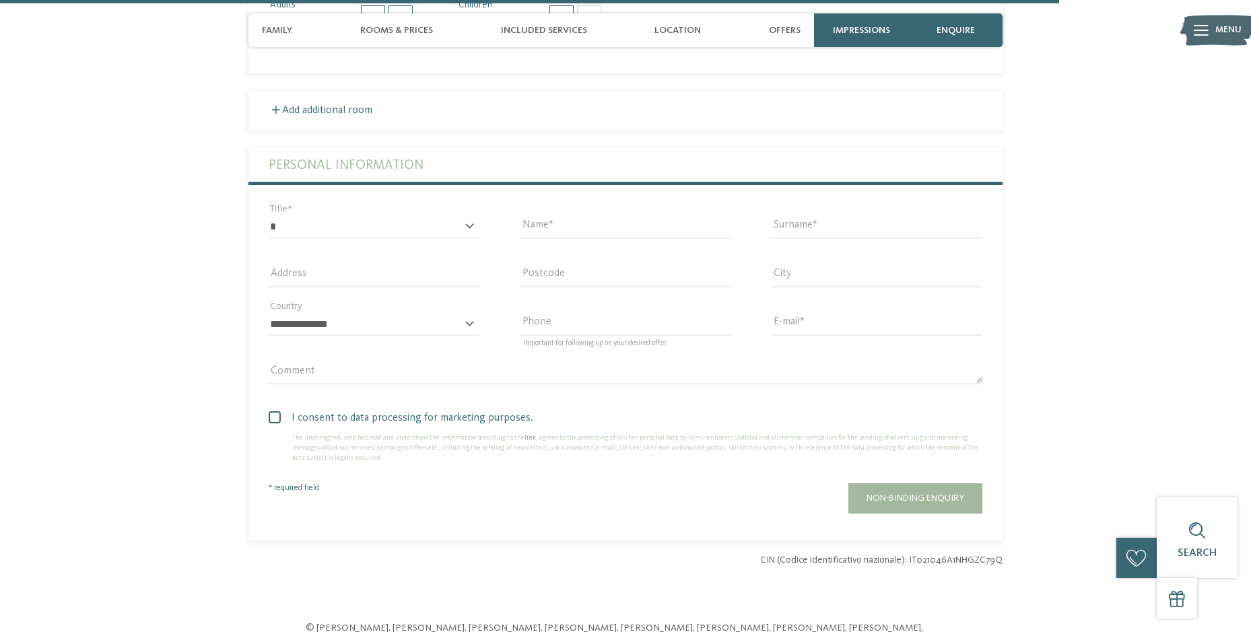
scroll to position [3769, 0]
